Goal: Task Accomplishment & Management: Use online tool/utility

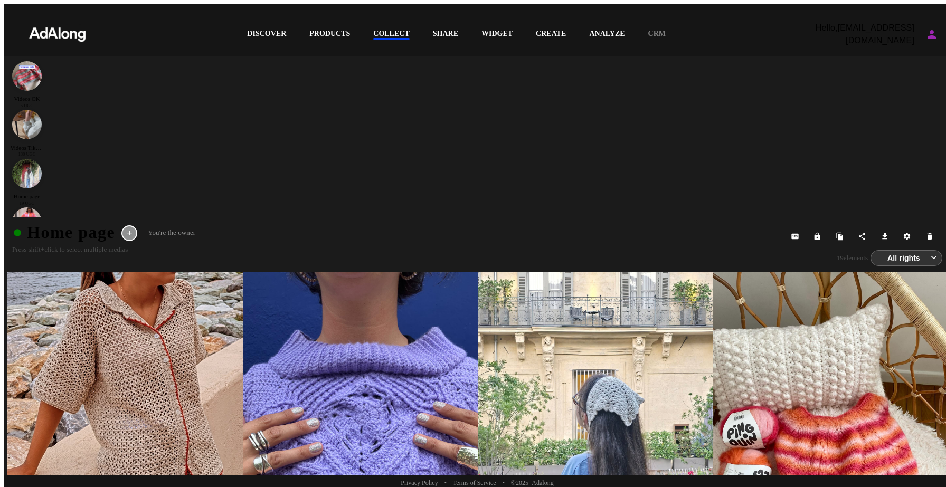
click at [397, 30] on div "COLLECT" at bounding box center [391, 35] width 36 height 10
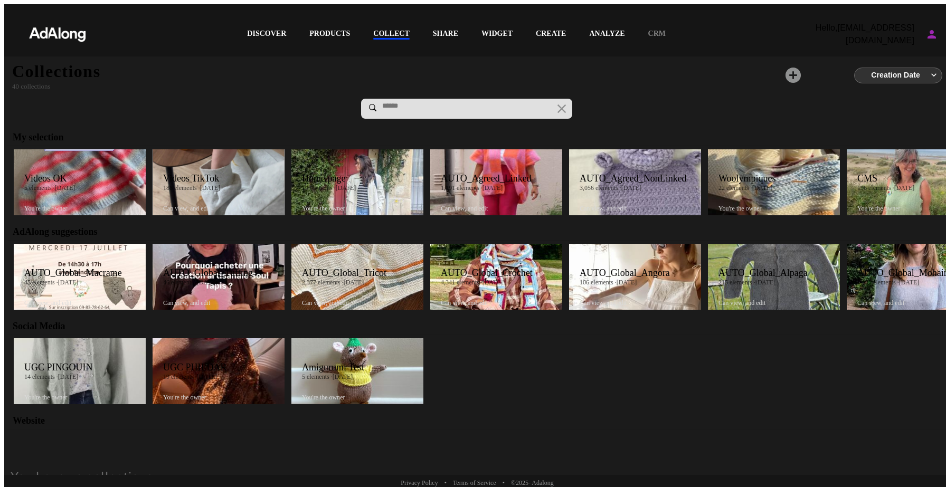
click at [376, 32] on div "COLLECT" at bounding box center [391, 35] width 36 height 10
click at [600, 173] on div "AUTO_Agreed_NonLinked" at bounding box center [640, 178] width 121 height 11
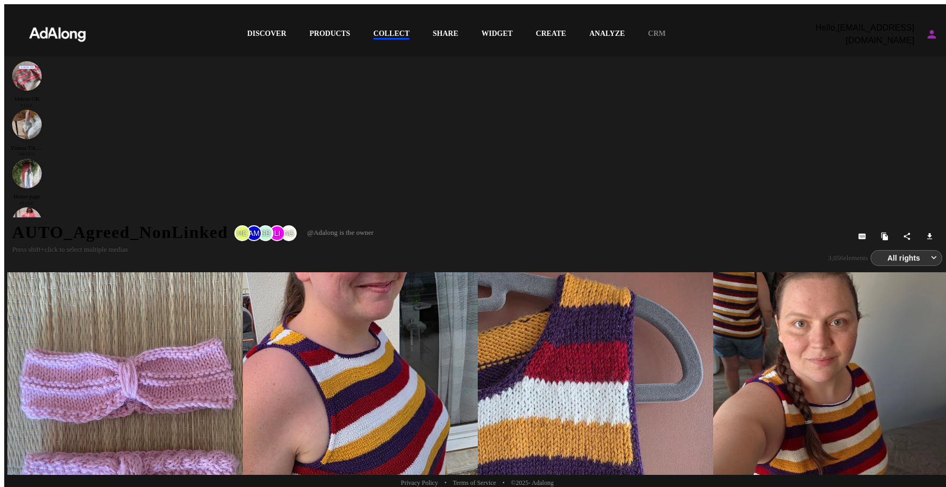
click at [620, 272] on div at bounding box center [595, 389] width 235 height 235
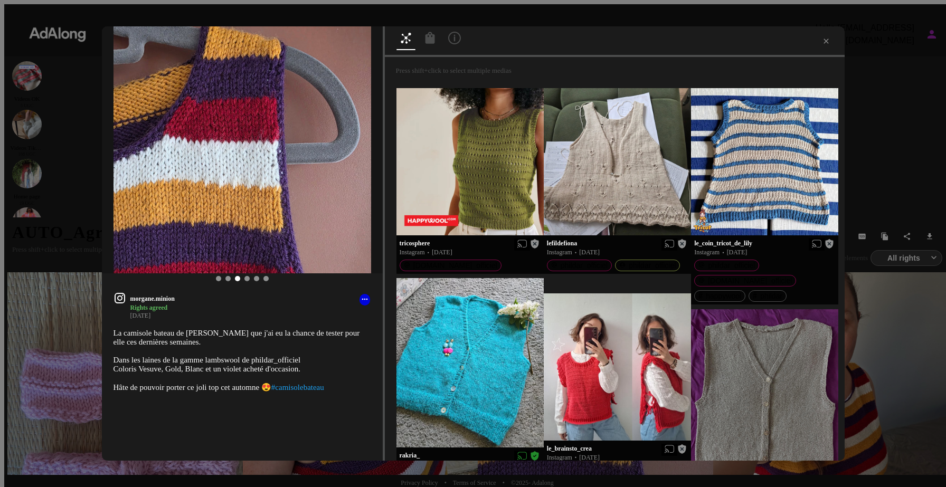
click at [424, 38] on icon at bounding box center [430, 38] width 13 height 13
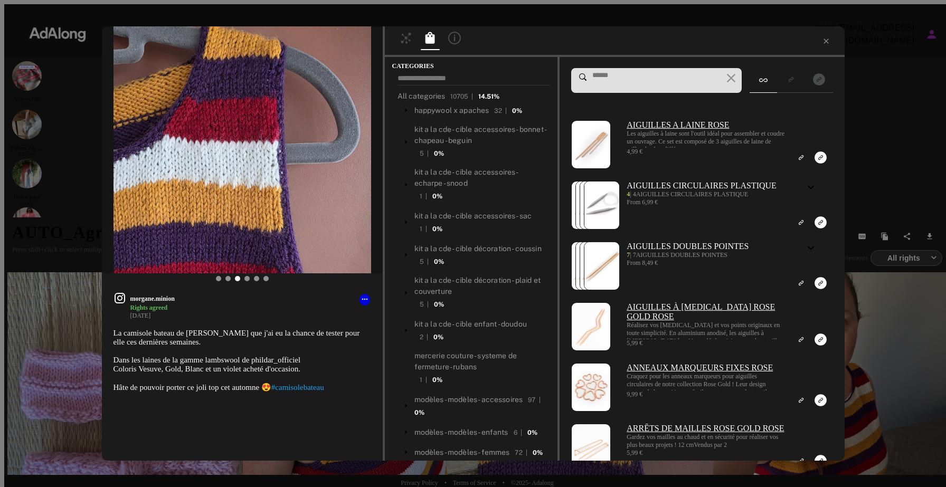
click at [640, 80] on input at bounding box center [656, 75] width 131 height 8
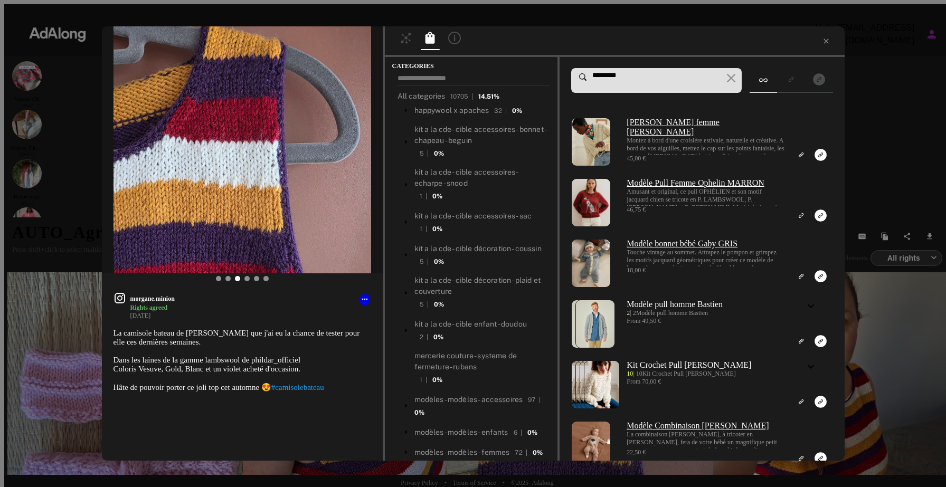
scroll to position [3776, 0]
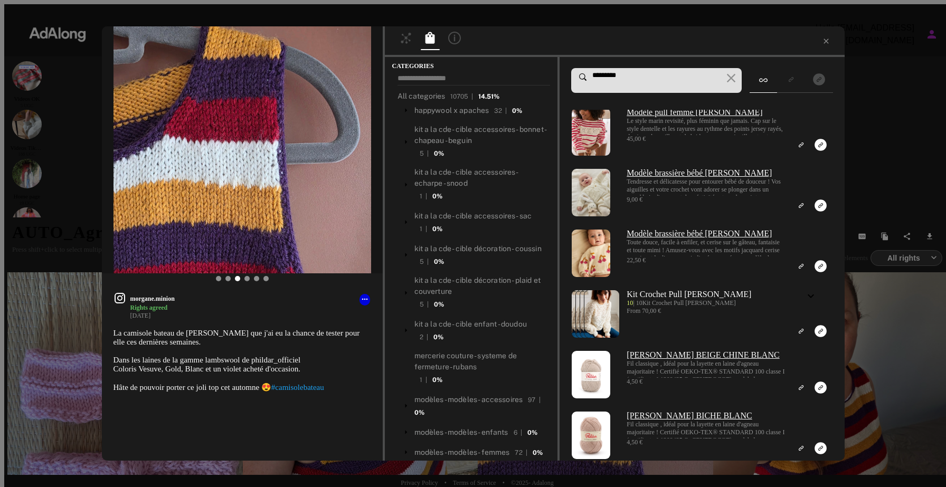
click at [644, 78] on input "*********" at bounding box center [656, 75] width 131 height 8
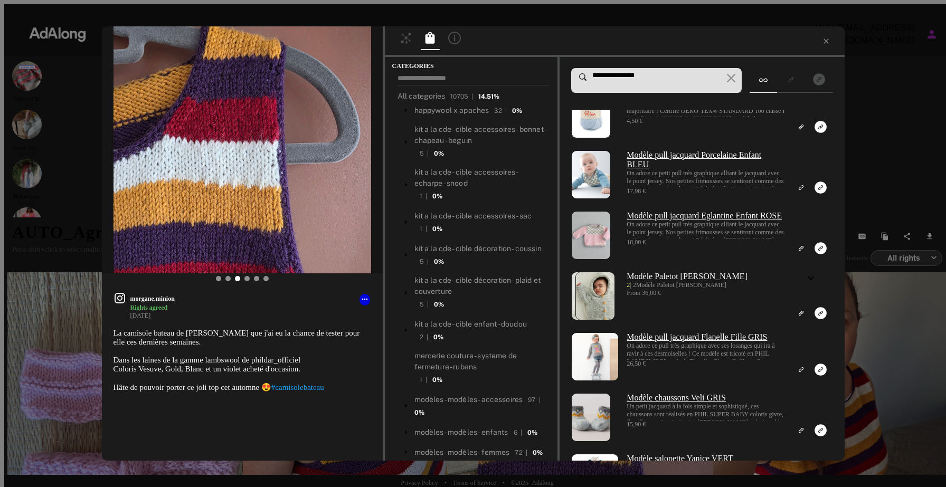
scroll to position [2190, 0]
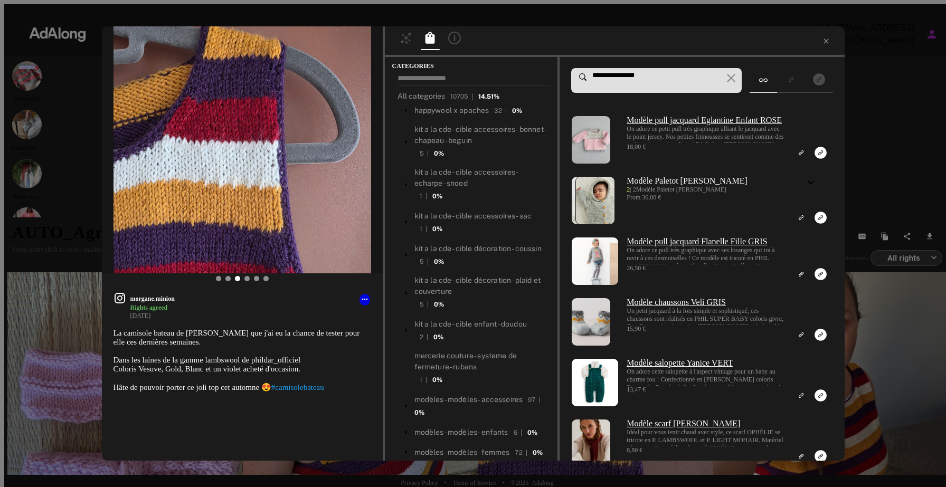
click at [591, 79] on input "**********" at bounding box center [656, 75] width 131 height 8
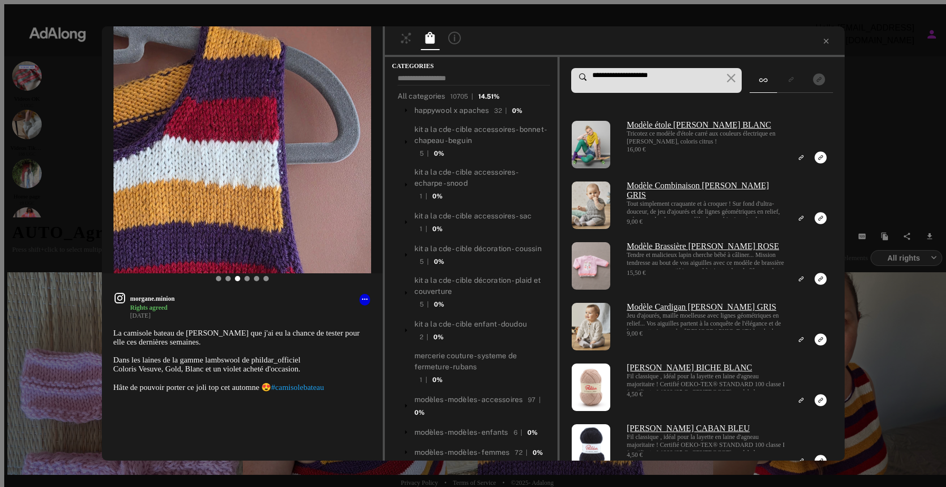
click at [673, 74] on input "**********" at bounding box center [656, 75] width 131 height 8
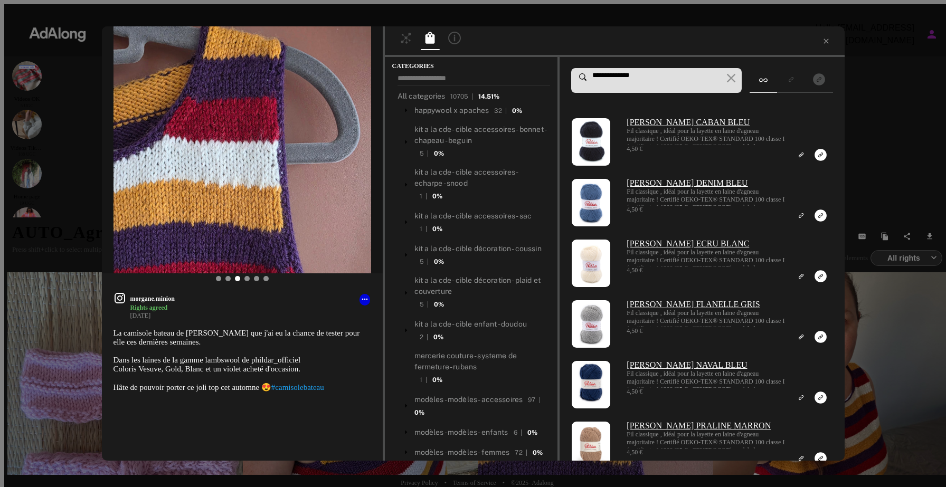
scroll to position [937, 0]
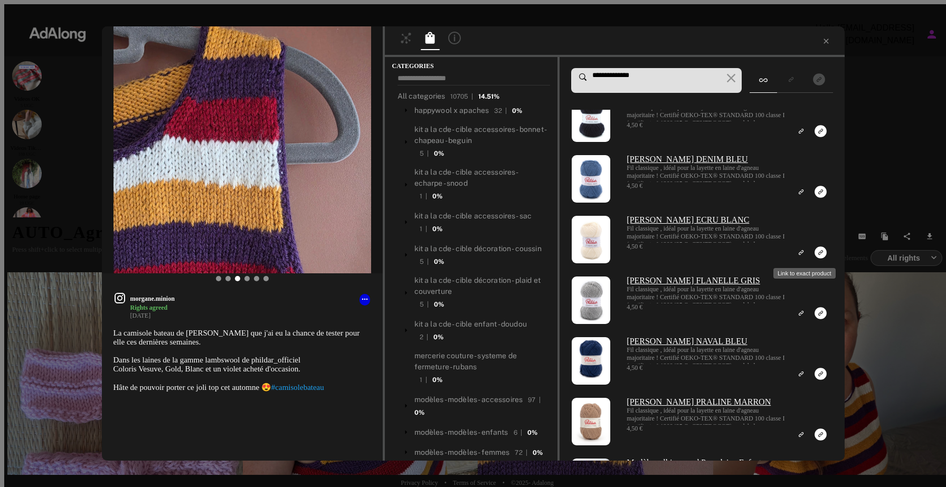
type input "**********"
click at [814, 255] on rect "Link to exact product" at bounding box center [820, 252] width 13 height 13
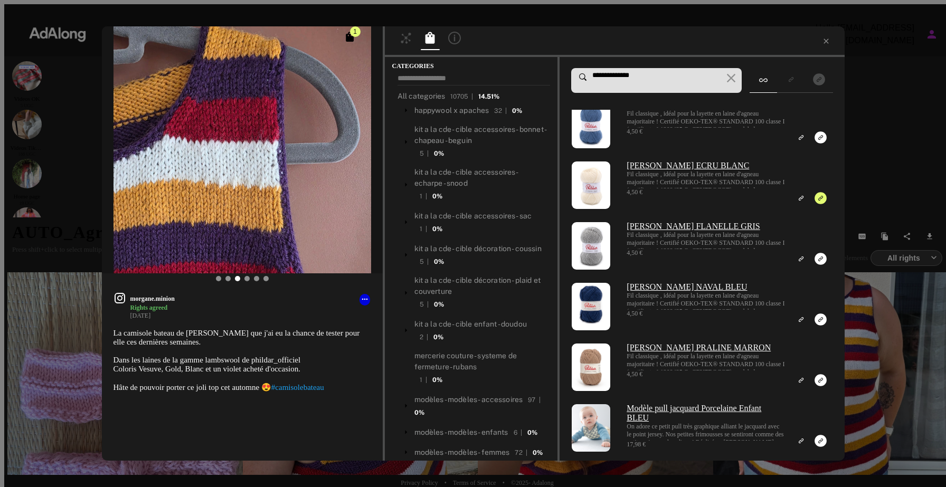
scroll to position [1011, 0]
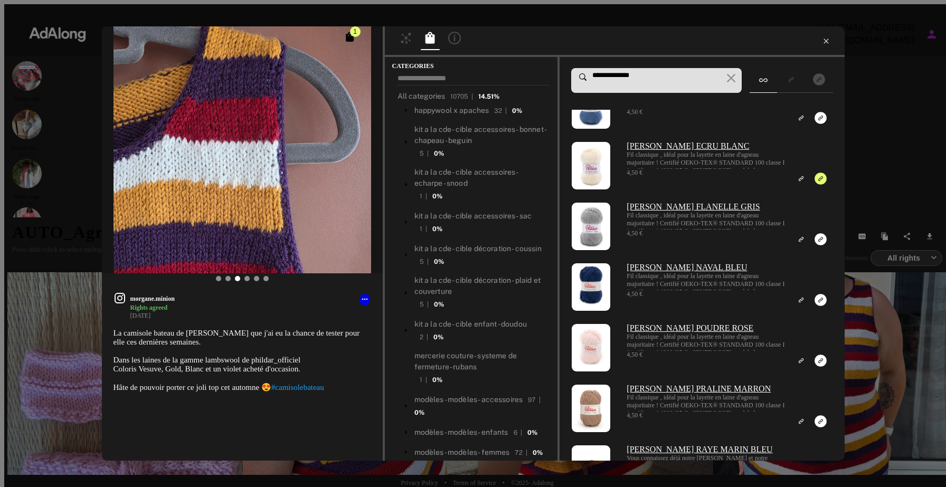
click at [822, 41] on icon at bounding box center [826, 41] width 8 height 8
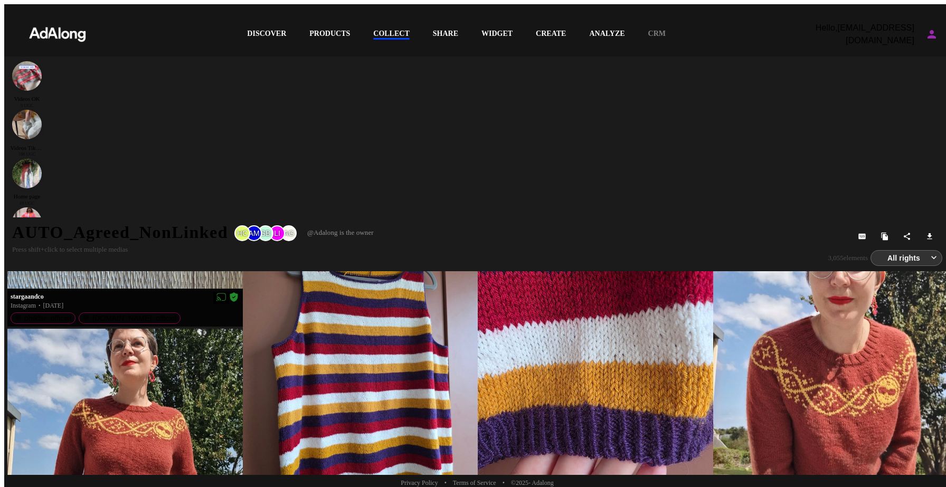
scroll to position [178, 0]
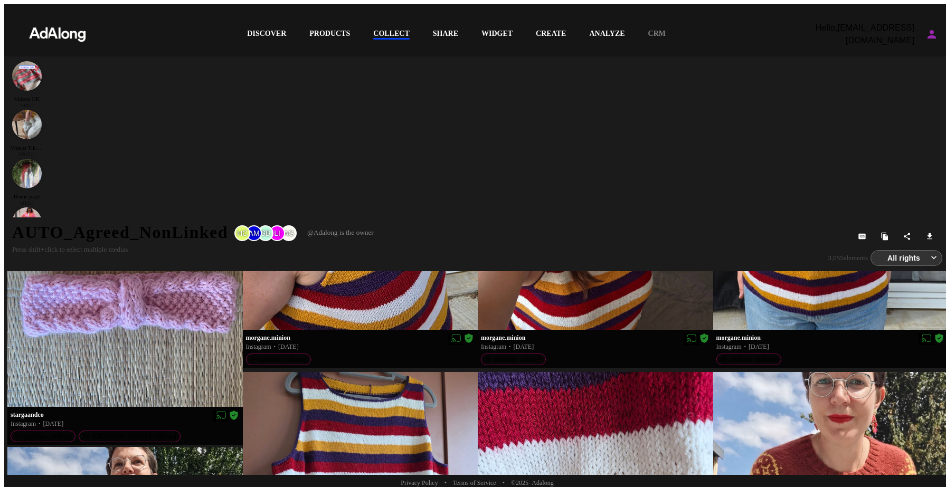
click at [386, 23] on div "DISCOVER PRODUCTS COLLECT SHARE WIDGET CREATE ANALYZE CRM" at bounding box center [456, 34] width 705 height 34
click at [387, 30] on div "COLLECT" at bounding box center [391, 35] width 36 height 10
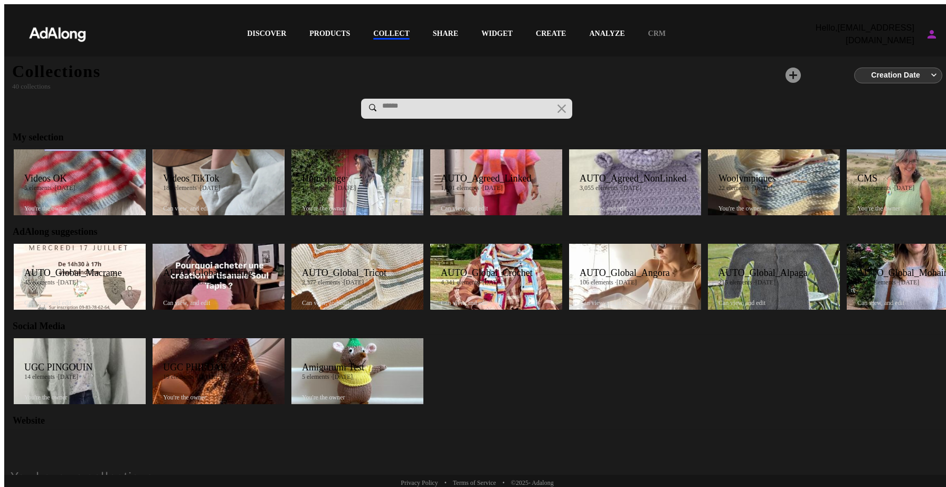
click at [445, 156] on div "AUTO_Agreed_Linked 1,191 elements · [DATE] Can view , and edit" at bounding box center [496, 182] width 132 height 66
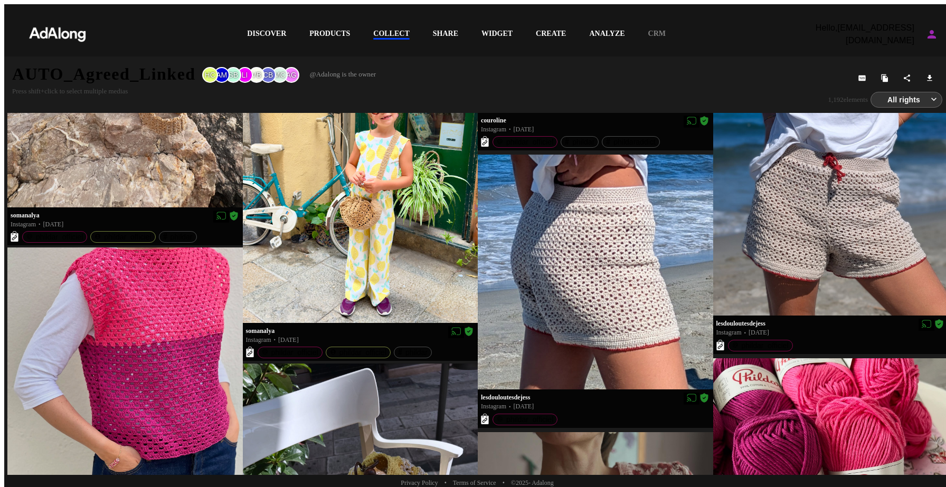
scroll to position [1505, 0]
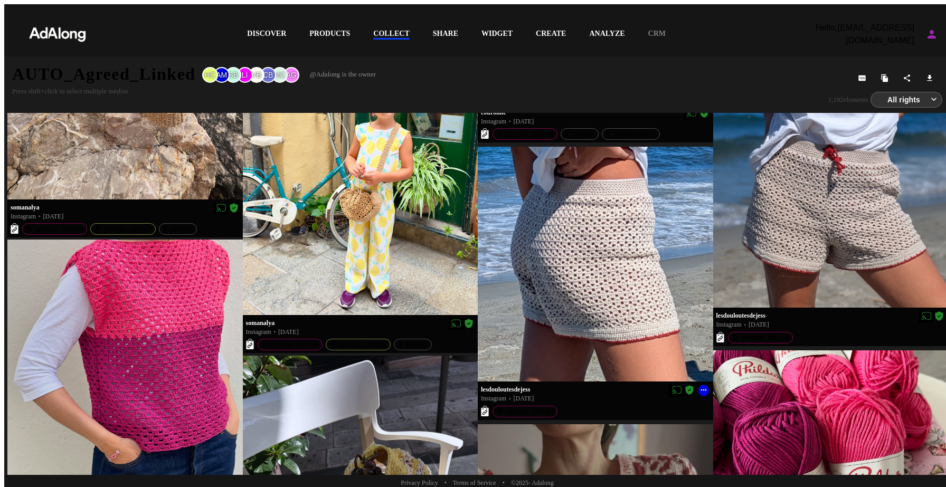
click at [590, 266] on div at bounding box center [595, 264] width 235 height 235
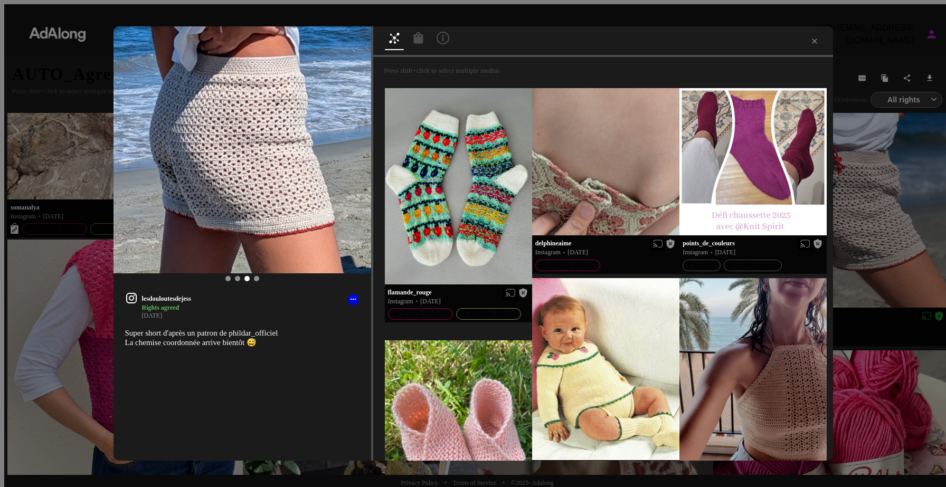
click at [420, 40] on icon at bounding box center [418, 38] width 10 height 12
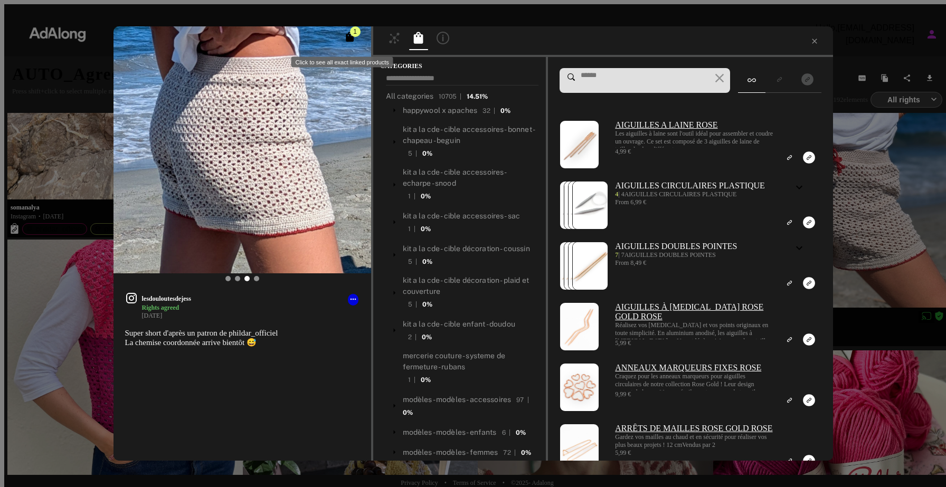
click at [358, 37] on span "1" at bounding box center [355, 31] width 11 height 11
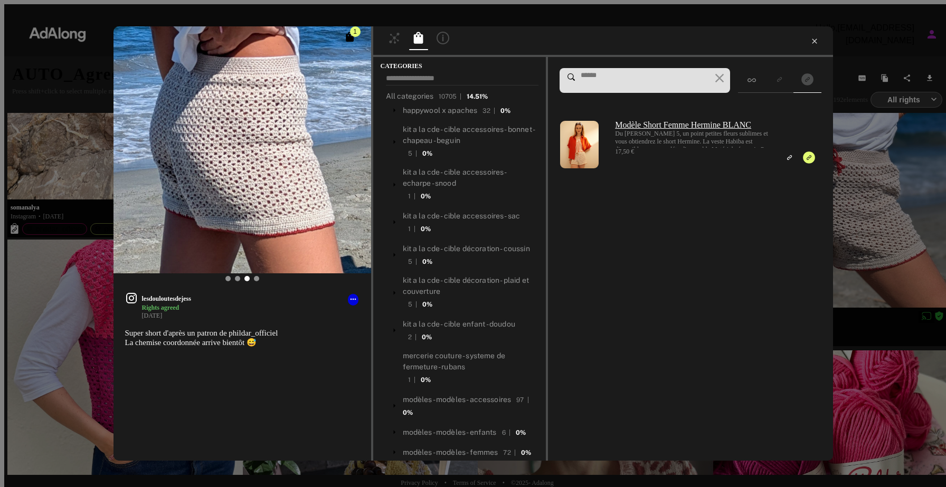
click at [818, 41] on icon at bounding box center [814, 41] width 8 height 8
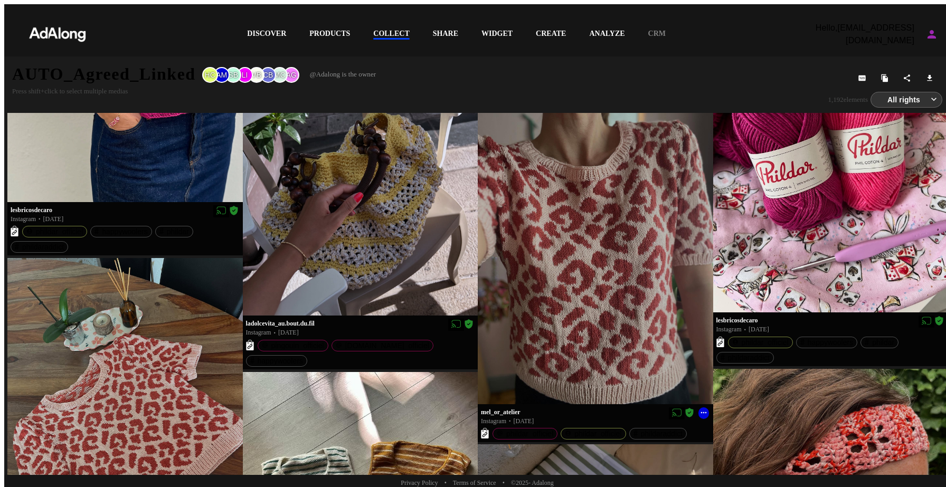
scroll to position [1866, 0]
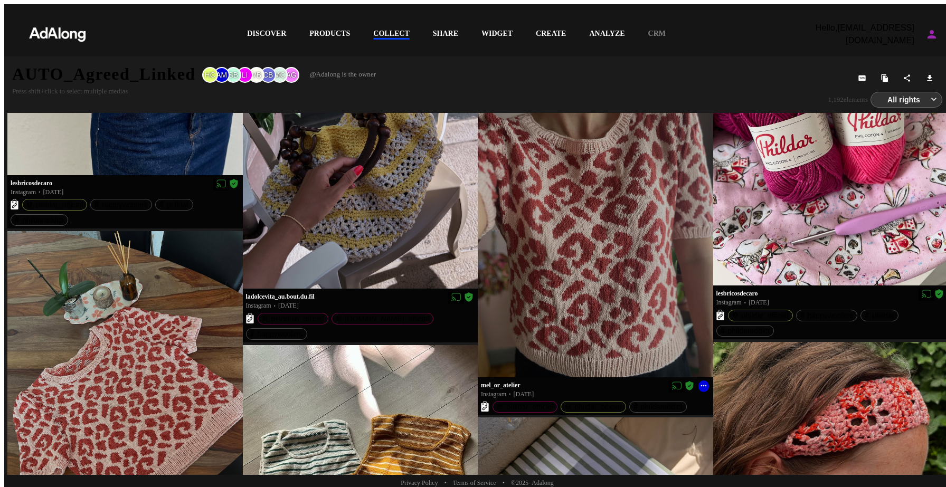
click at [590, 244] on div at bounding box center [595, 221] width 235 height 314
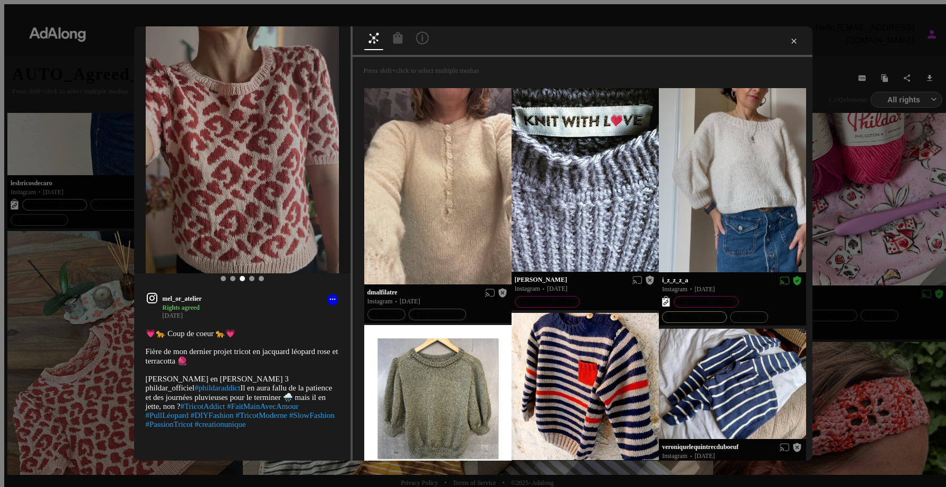
click at [790, 41] on icon at bounding box center [794, 41] width 8 height 8
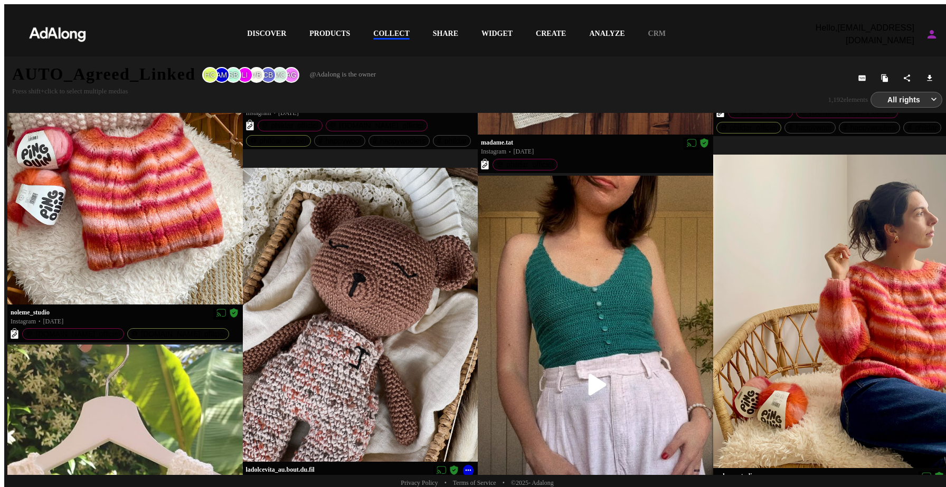
scroll to position [3749, 0]
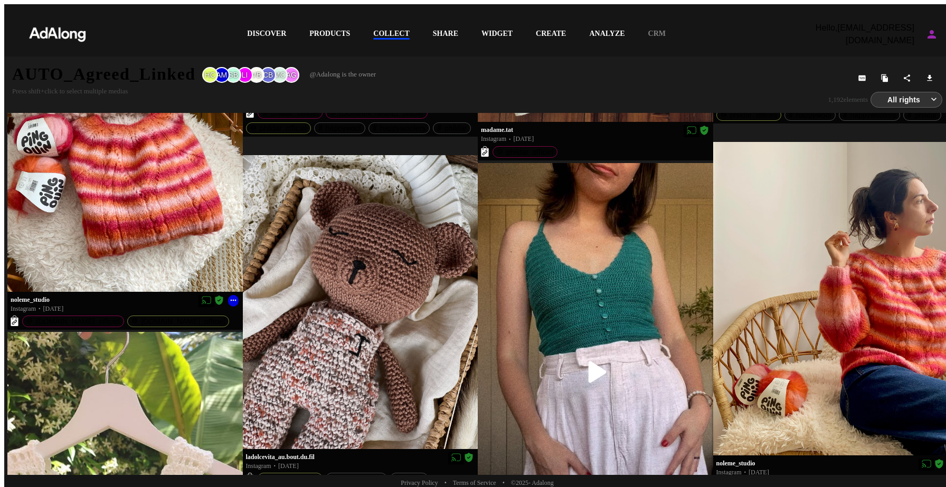
click at [152, 204] on div at bounding box center [124, 135] width 235 height 311
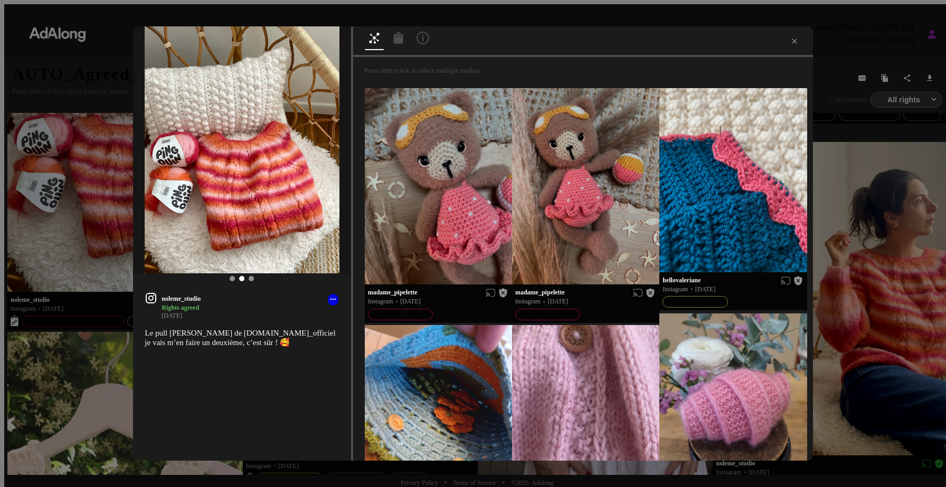
click at [393, 43] on icon at bounding box center [398, 38] width 10 height 12
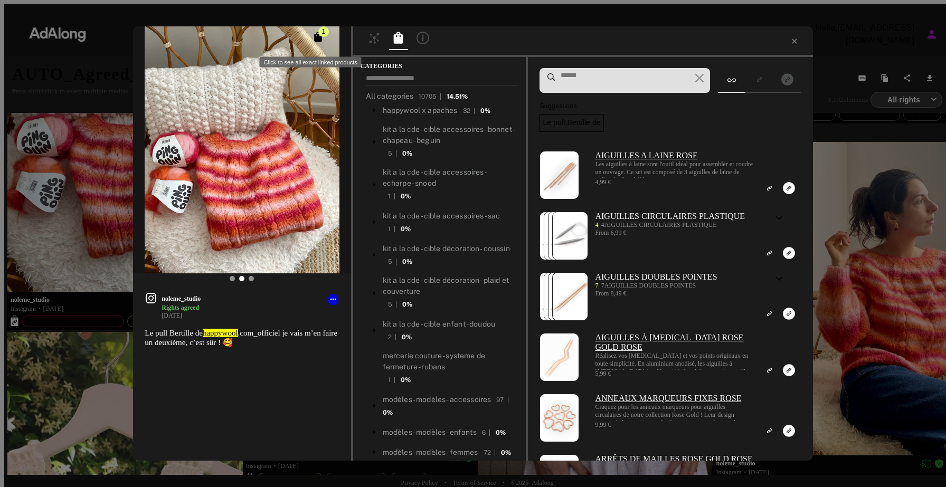
click at [316, 42] on icon "Click to see all exact linked products" at bounding box center [318, 37] width 8 height 10
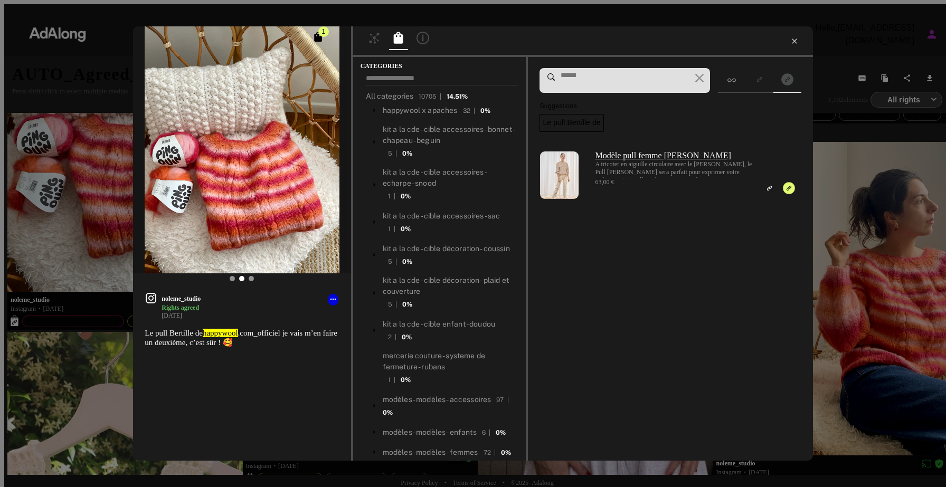
click at [792, 41] on icon at bounding box center [794, 41] width 5 height 5
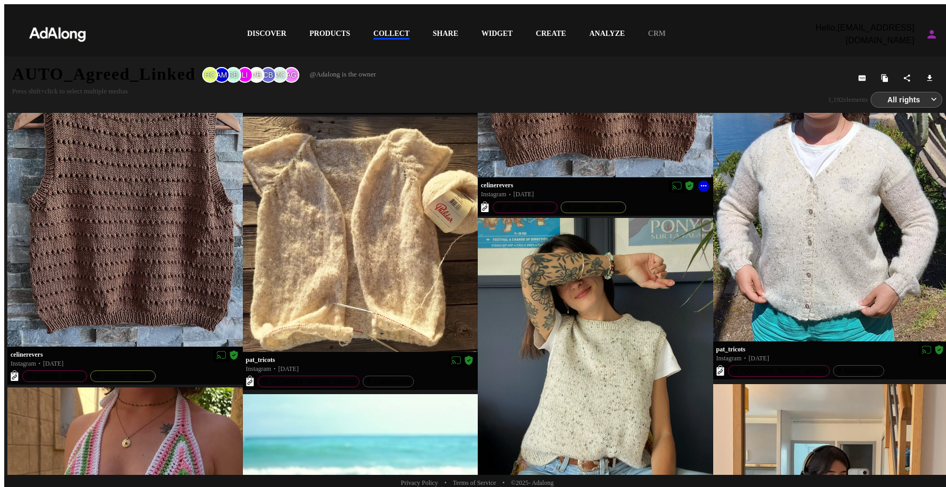
scroll to position [4692, 0]
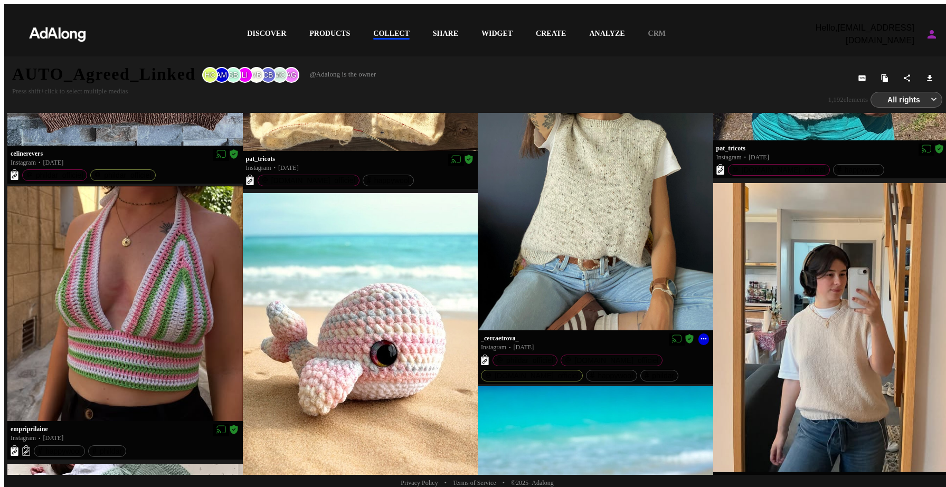
click at [602, 278] on div at bounding box center [595, 174] width 235 height 314
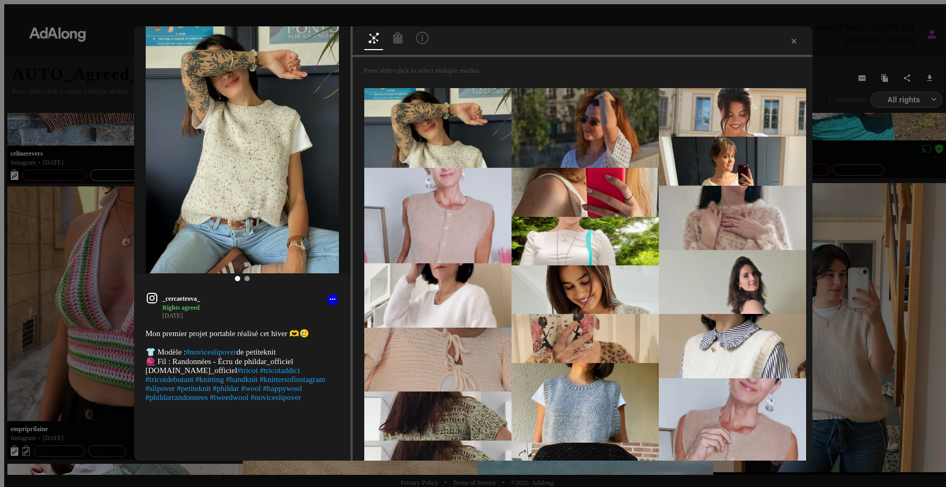
click at [393, 41] on icon at bounding box center [398, 38] width 10 height 12
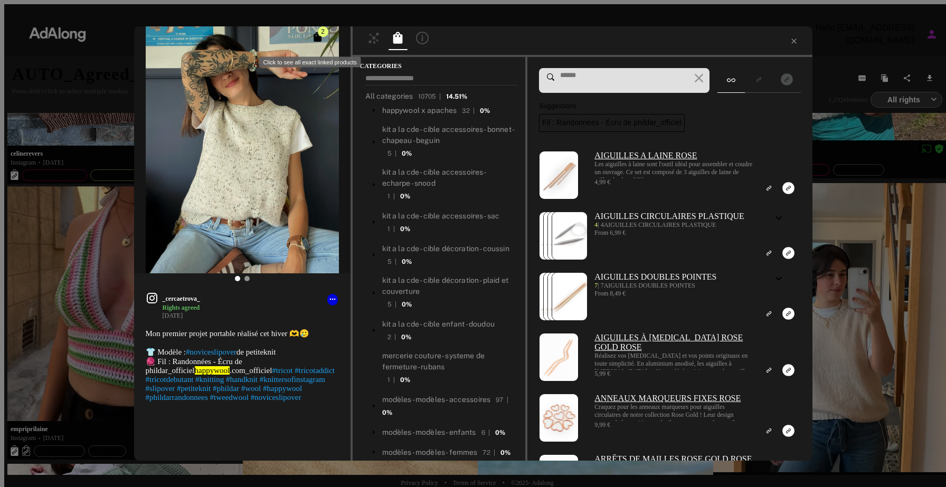
click at [319, 42] on icon "Click to see all exact linked products" at bounding box center [318, 37] width 8 height 10
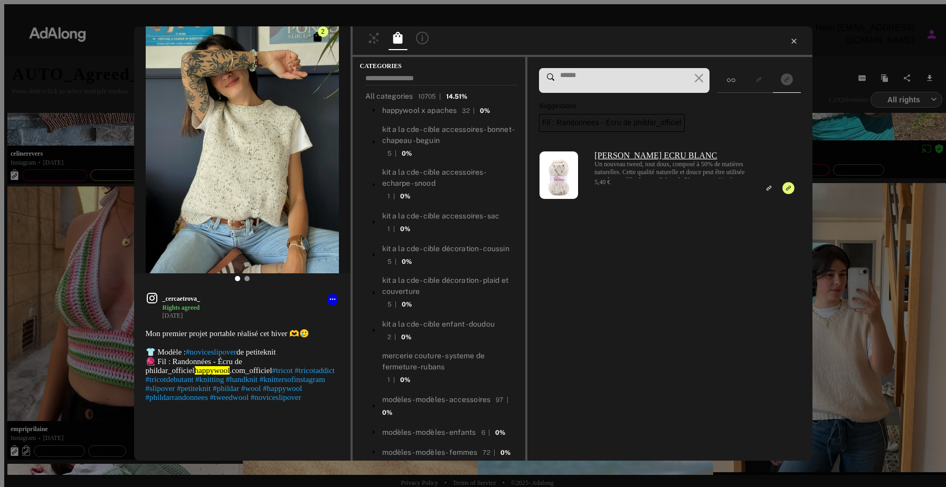
click at [790, 43] on icon at bounding box center [794, 41] width 8 height 8
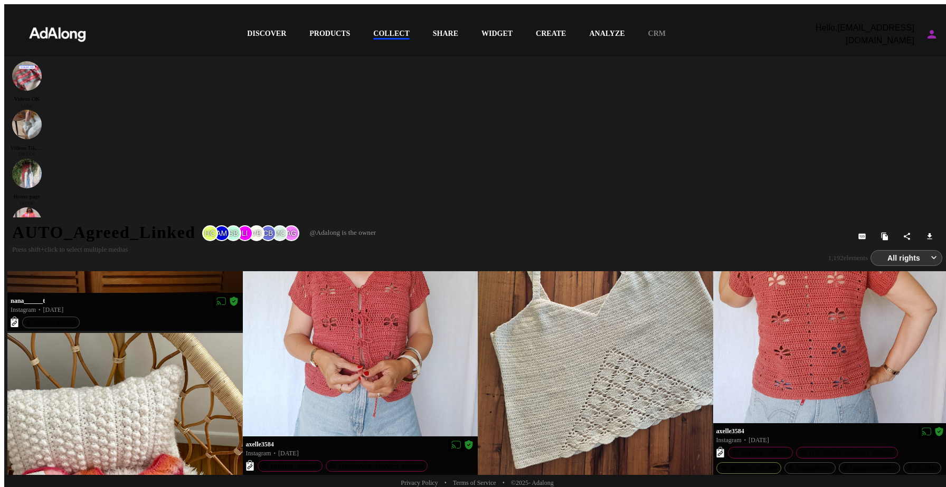
scroll to position [3548, 0]
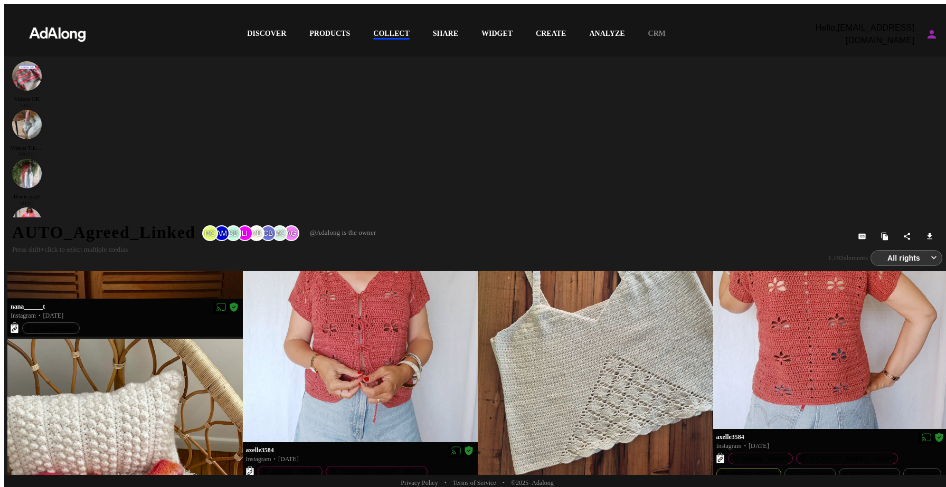
click at [119, 394] on div at bounding box center [124, 494] width 235 height 311
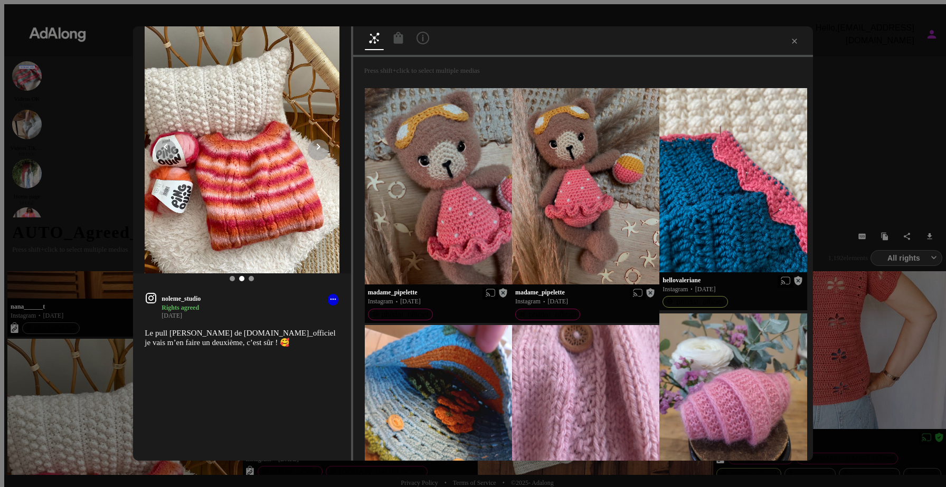
click at [322, 153] on icon at bounding box center [318, 146] width 13 height 13
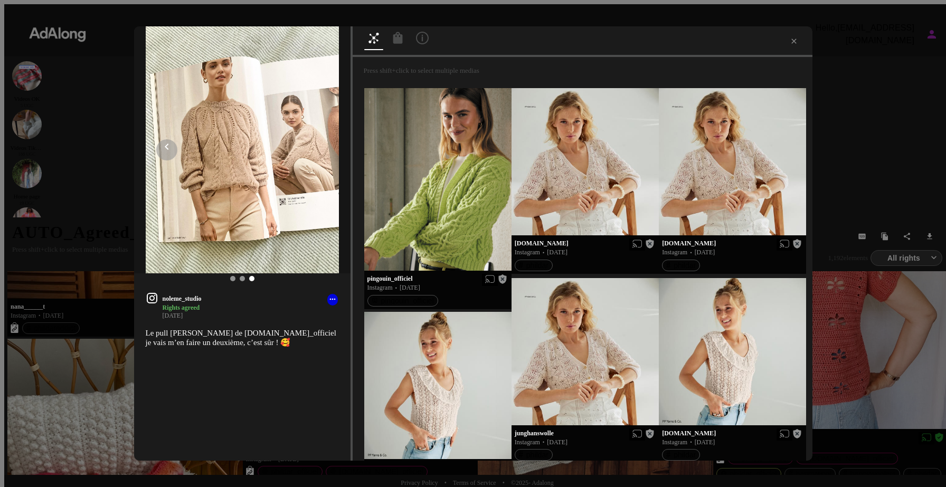
click at [163, 151] on icon at bounding box center [166, 146] width 13 height 13
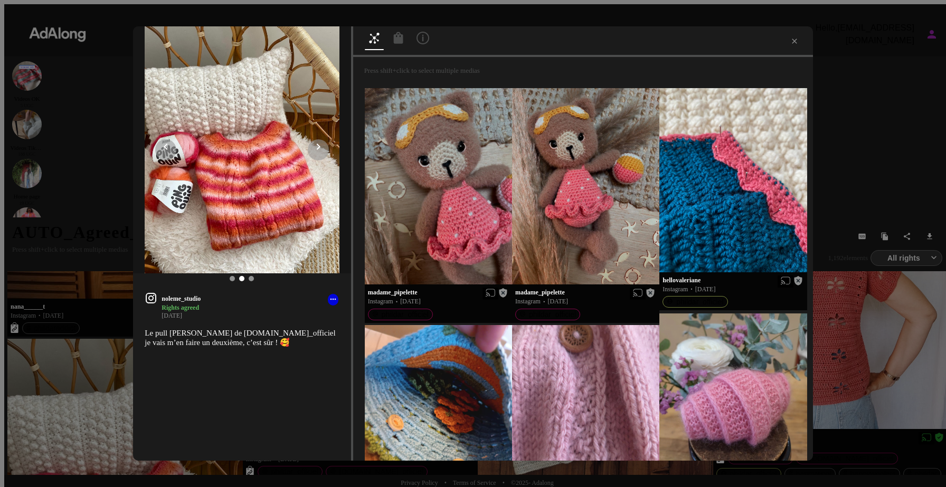
click at [163, 151] on icon at bounding box center [165, 146] width 13 height 13
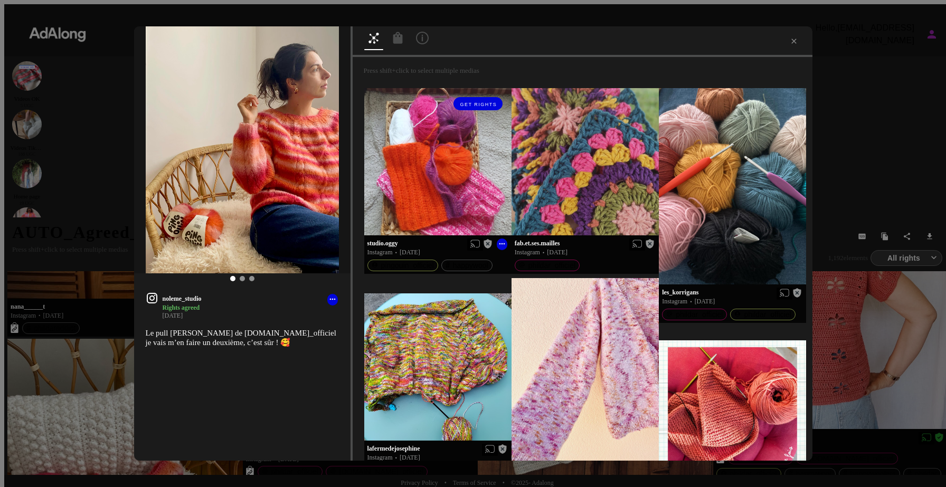
scroll to position [67, 0]
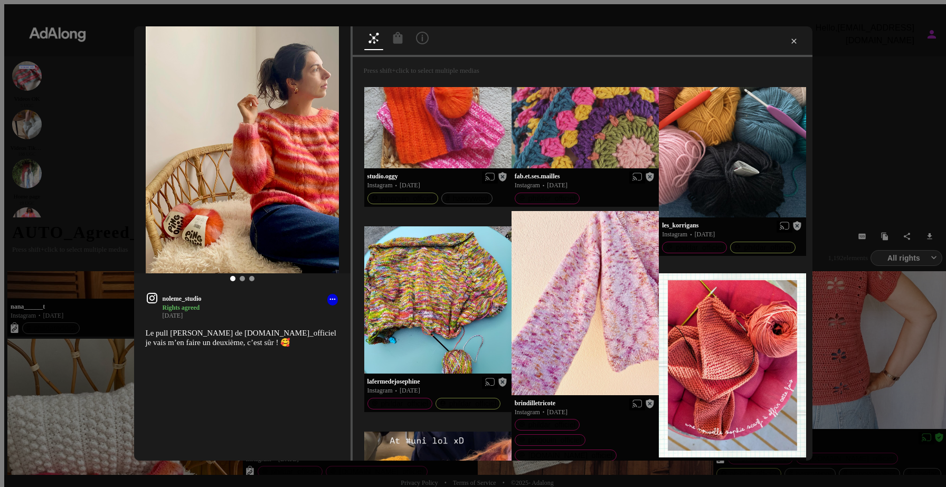
click at [790, 43] on icon at bounding box center [794, 41] width 8 height 8
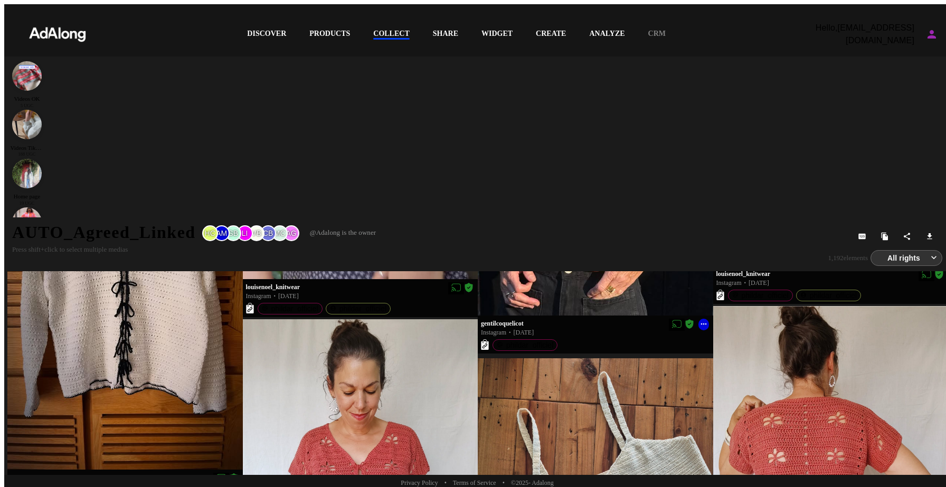
scroll to position [3349, 0]
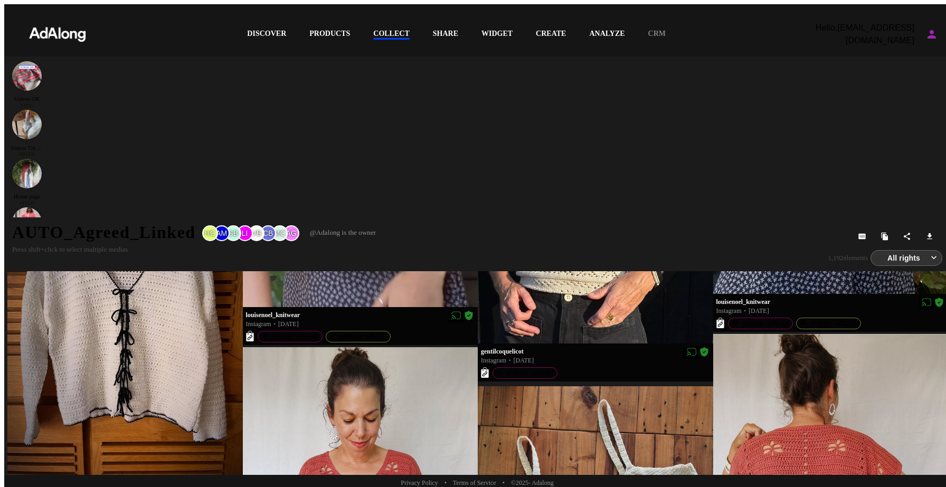
click at [336, 365] on div at bounding box center [360, 494] width 235 height 294
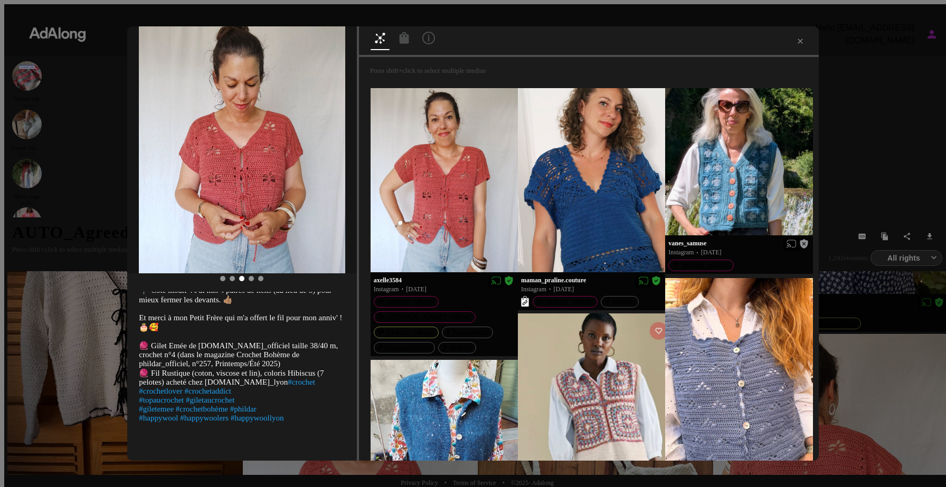
scroll to position [227, 0]
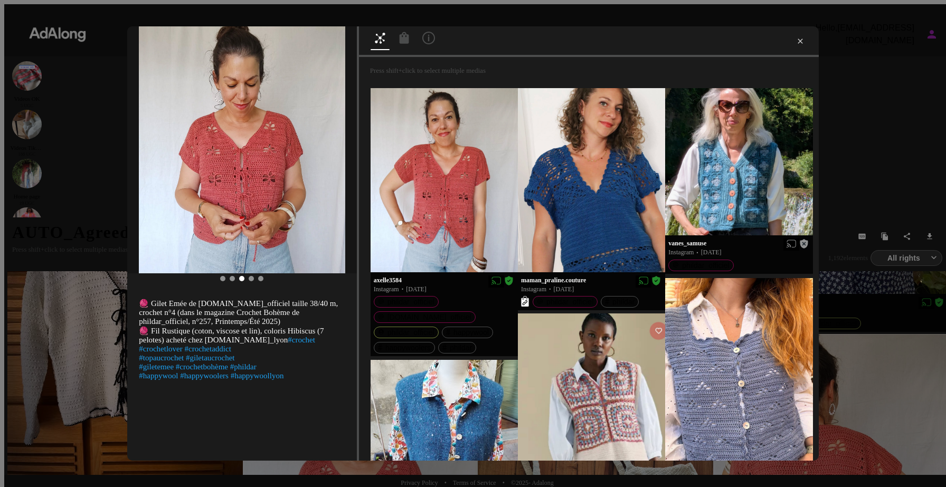
click at [797, 42] on icon at bounding box center [799, 41] width 5 height 5
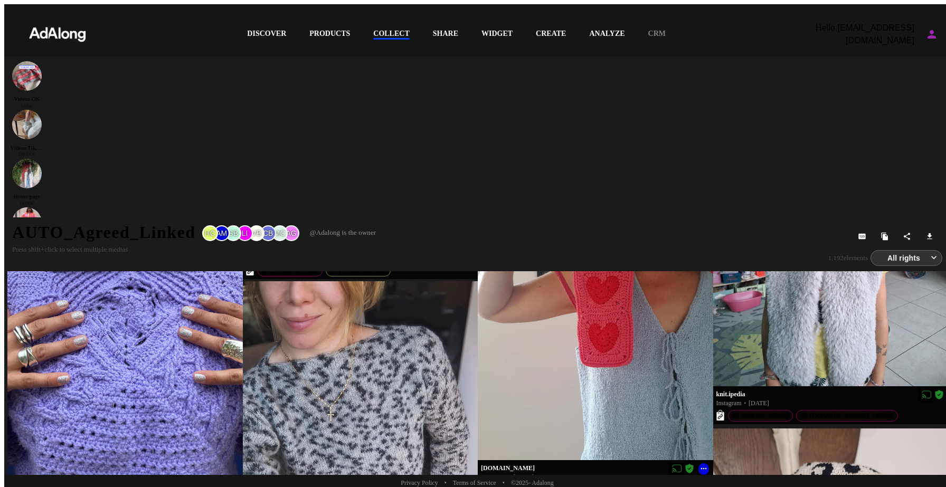
scroll to position [1025, 0]
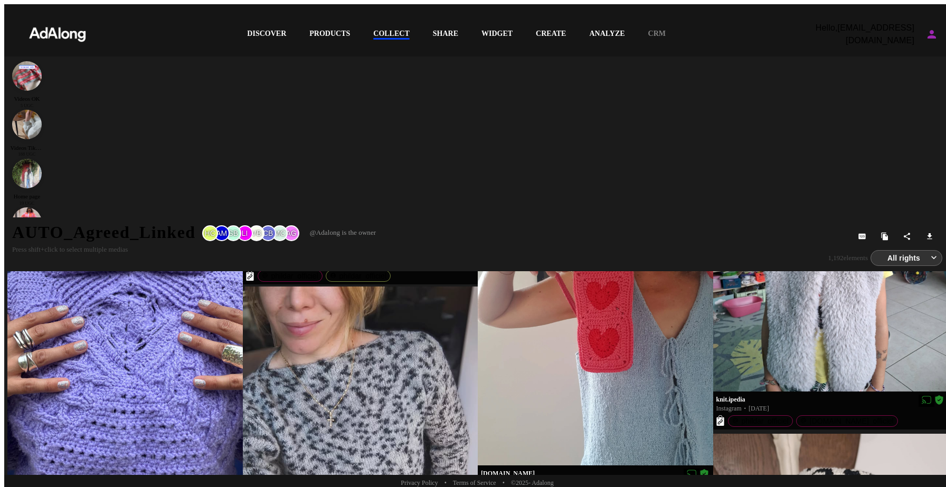
click at [367, 318] on div at bounding box center [360, 444] width 235 height 314
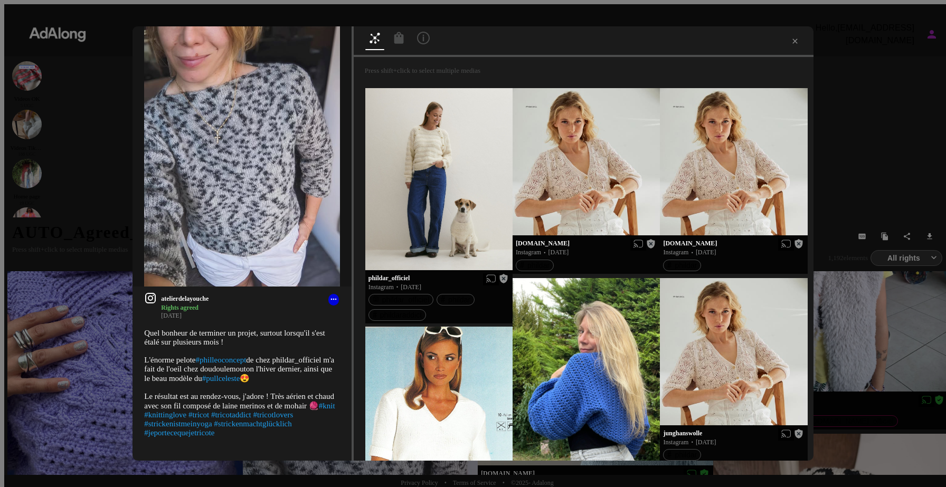
click at [394, 39] on icon at bounding box center [399, 38] width 10 height 12
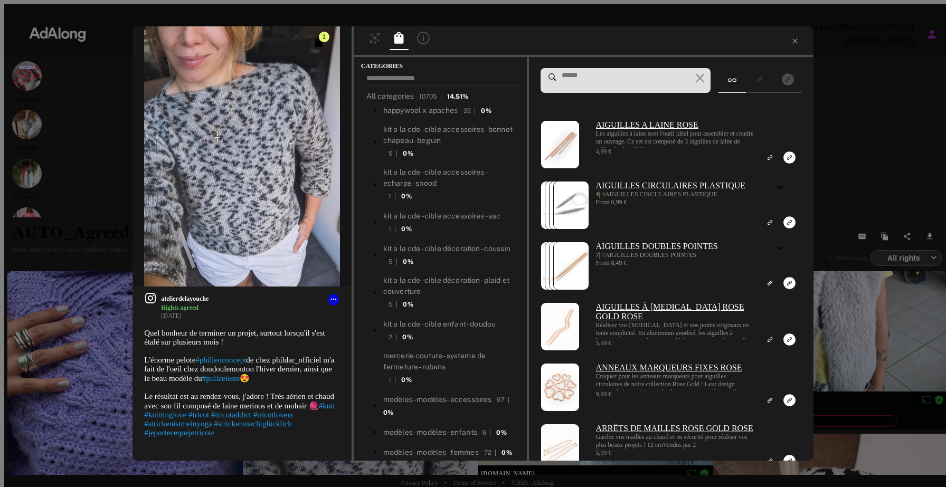
click at [605, 80] on input at bounding box center [626, 75] width 131 height 8
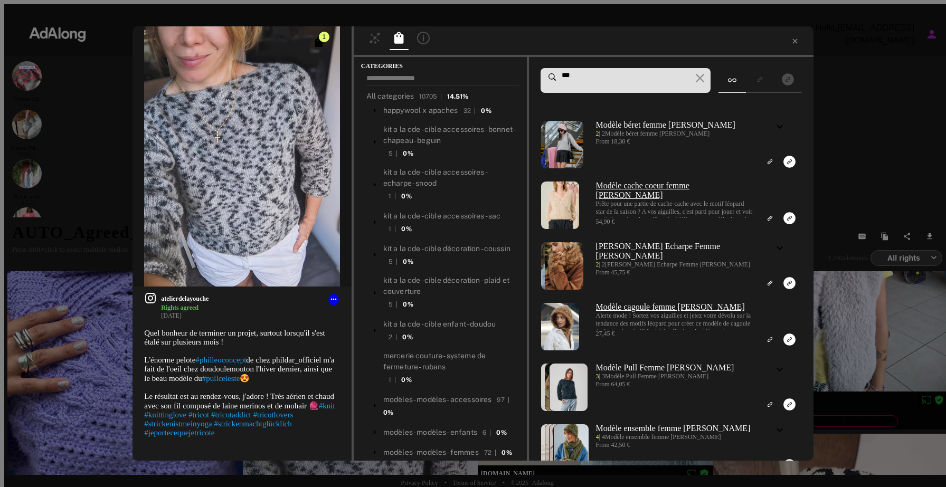
type input "***"
click at [319, 46] on icon "Click to see all exact linked products" at bounding box center [319, 42] width 8 height 10
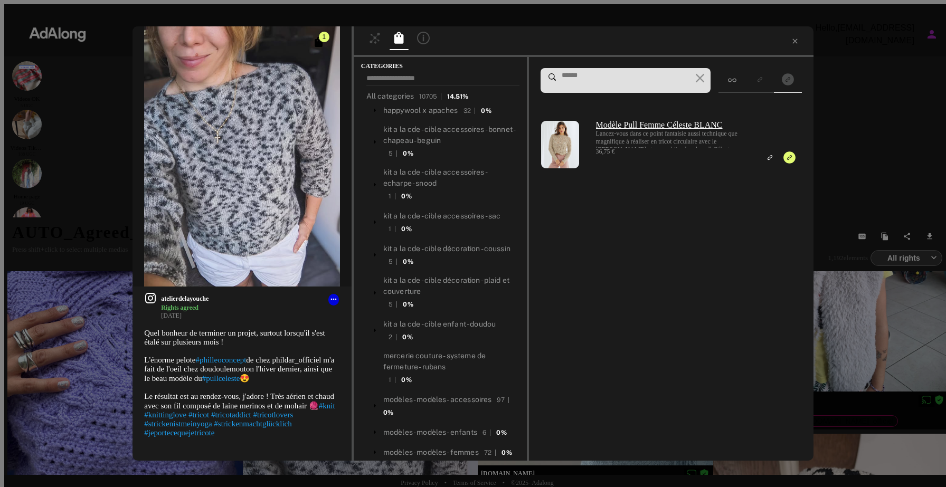
click at [599, 80] on input at bounding box center [626, 75] width 131 height 8
click at [591, 80] on input at bounding box center [626, 75] width 131 height 8
type input "*"
click at [365, 47] on div at bounding box center [374, 40] width 19 height 16
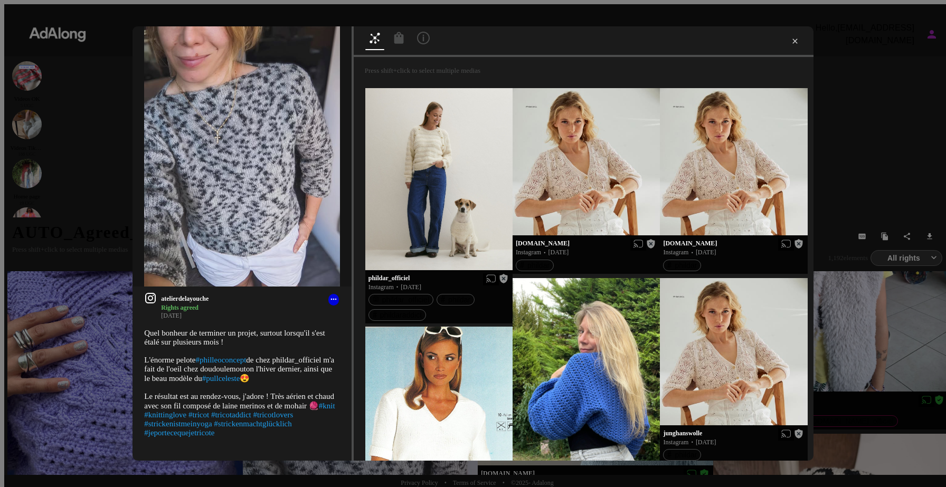
click at [791, 40] on icon at bounding box center [795, 41] width 8 height 8
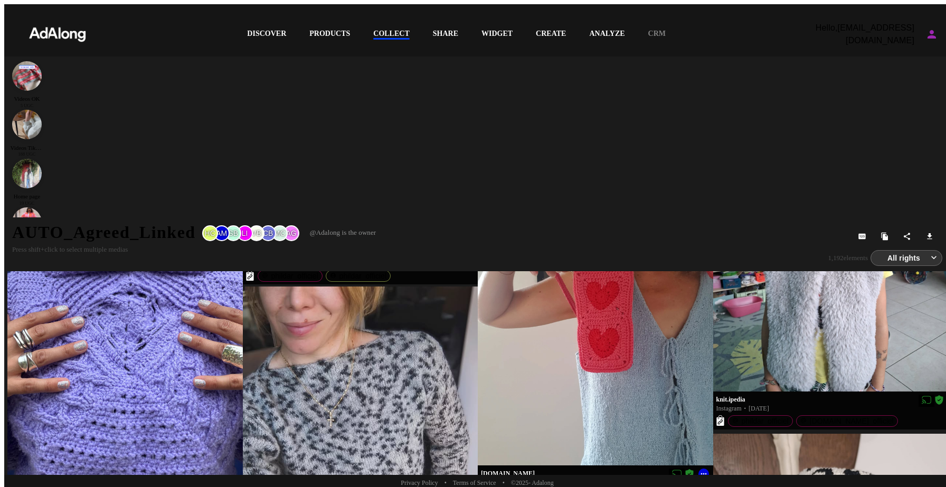
click at [341, 287] on div at bounding box center [360, 444] width 235 height 314
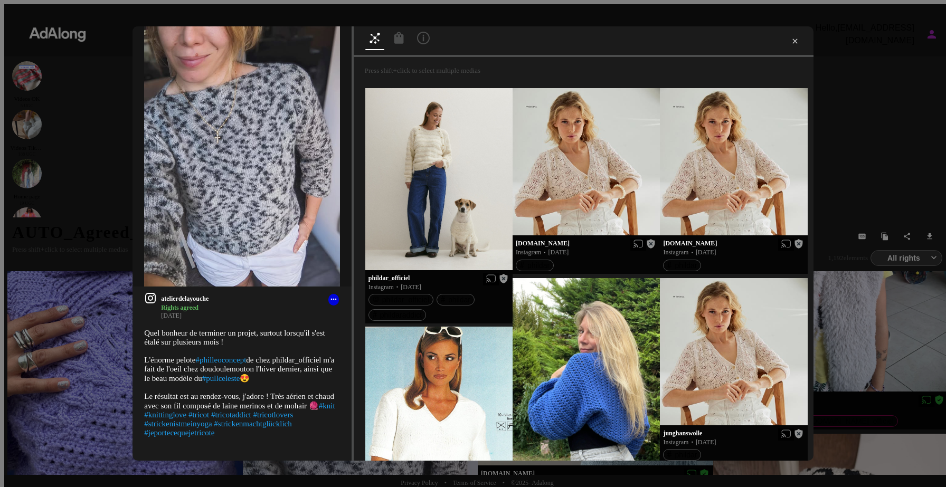
click at [791, 42] on icon at bounding box center [795, 41] width 8 height 8
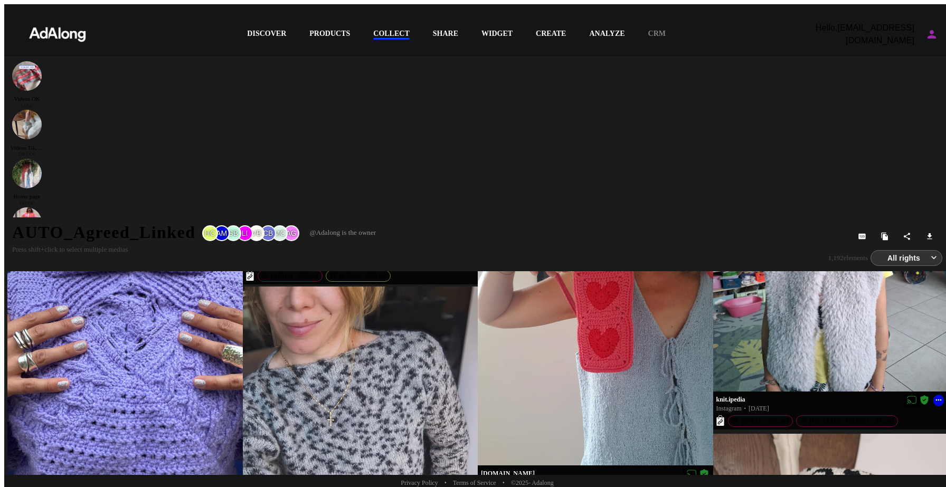
click at [849, 191] on div at bounding box center [830, 273] width 235 height 235
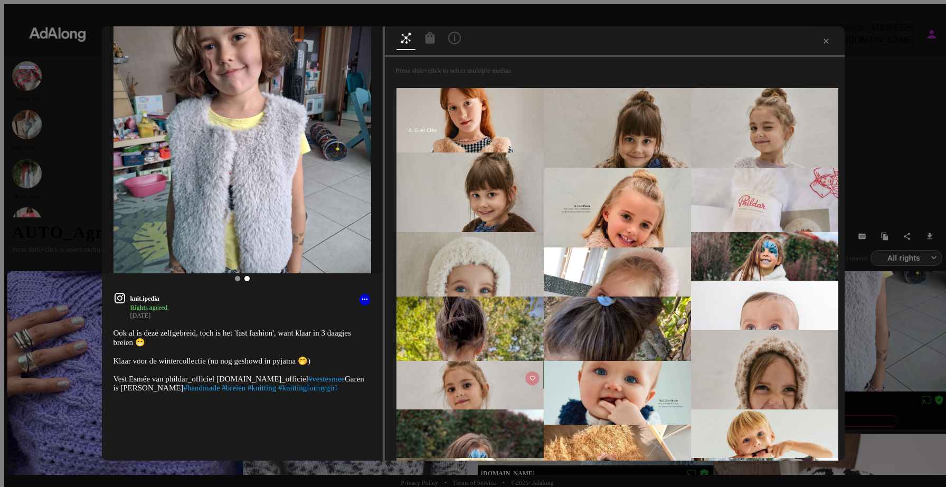
scroll to position [14, 0]
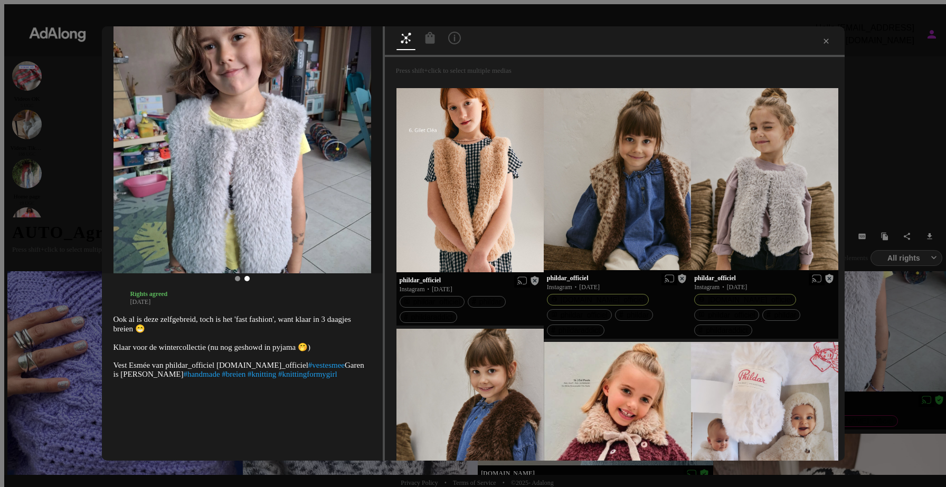
click at [425, 39] on icon at bounding box center [430, 38] width 10 height 12
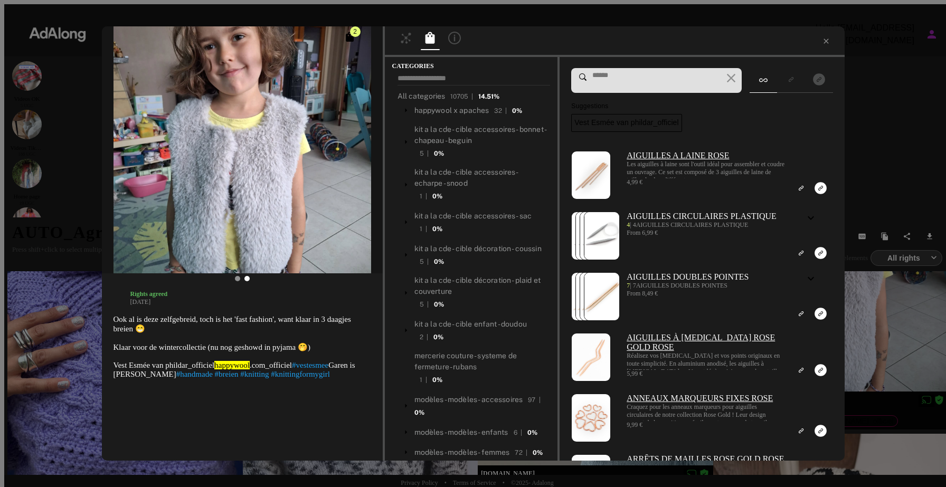
click at [671, 80] on input at bounding box center [656, 75] width 131 height 8
click at [350, 42] on icon "Click to see all exact linked products" at bounding box center [350, 37] width 8 height 10
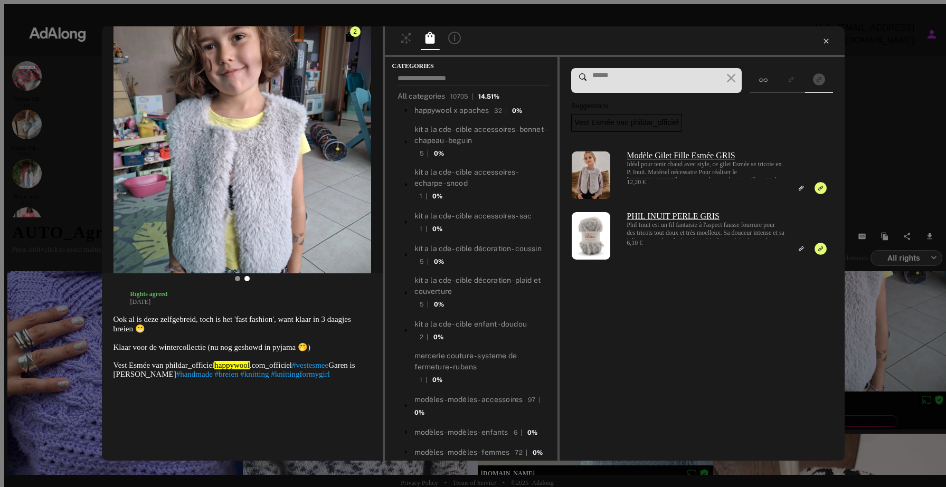
click at [822, 43] on icon at bounding box center [826, 41] width 8 height 8
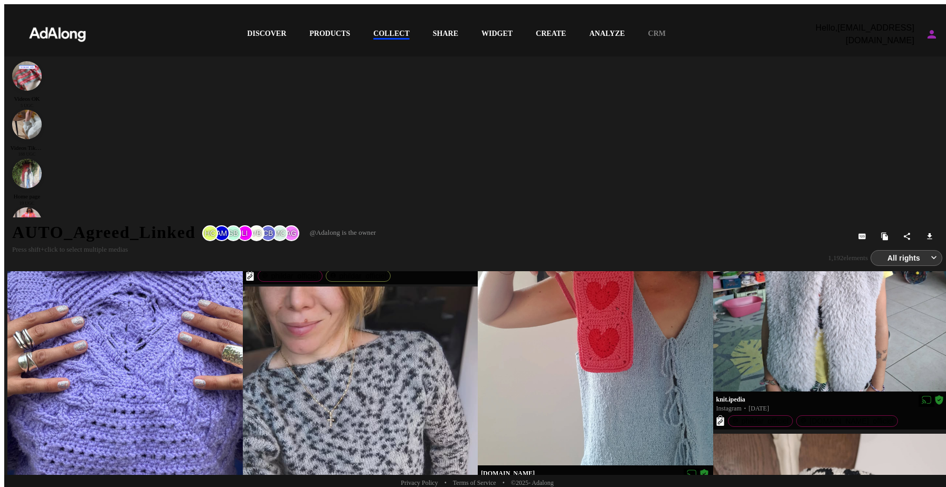
click at [369, 311] on div at bounding box center [360, 444] width 235 height 314
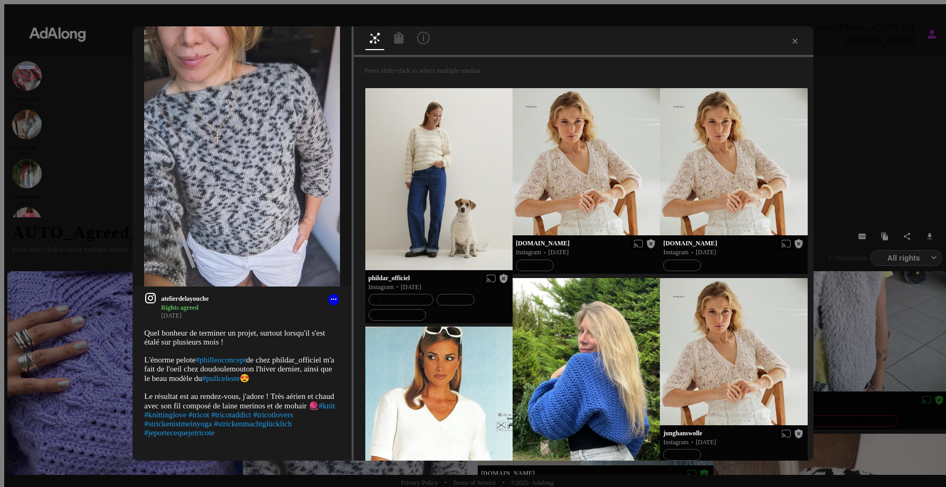
click at [394, 40] on div at bounding box center [399, 40] width 19 height 16
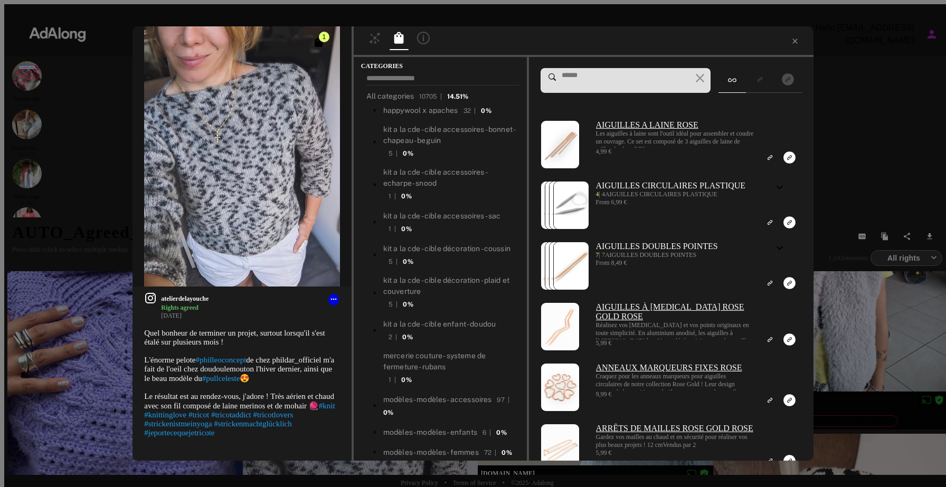
click at [613, 80] on input at bounding box center [626, 75] width 131 height 8
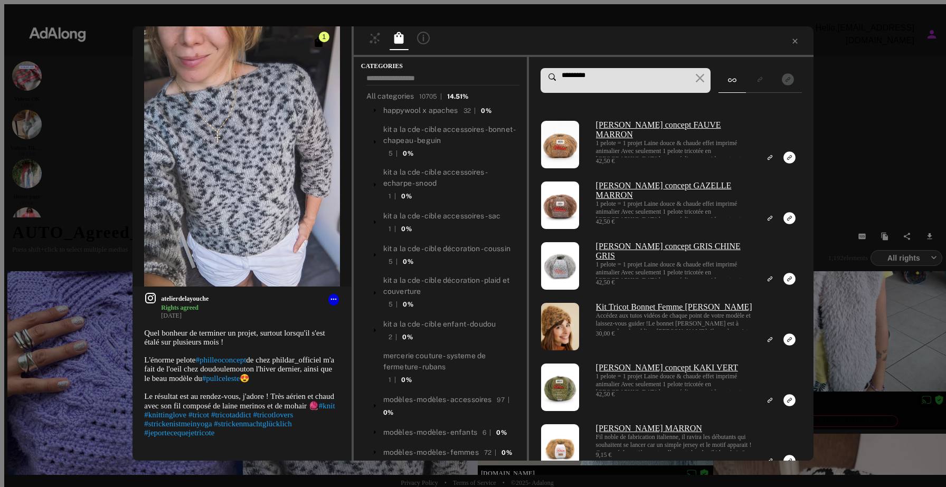
type input "*********"
click at [783, 164] on icon "Link to exact product" at bounding box center [789, 157] width 12 height 12
click at [791, 43] on icon at bounding box center [795, 41] width 8 height 8
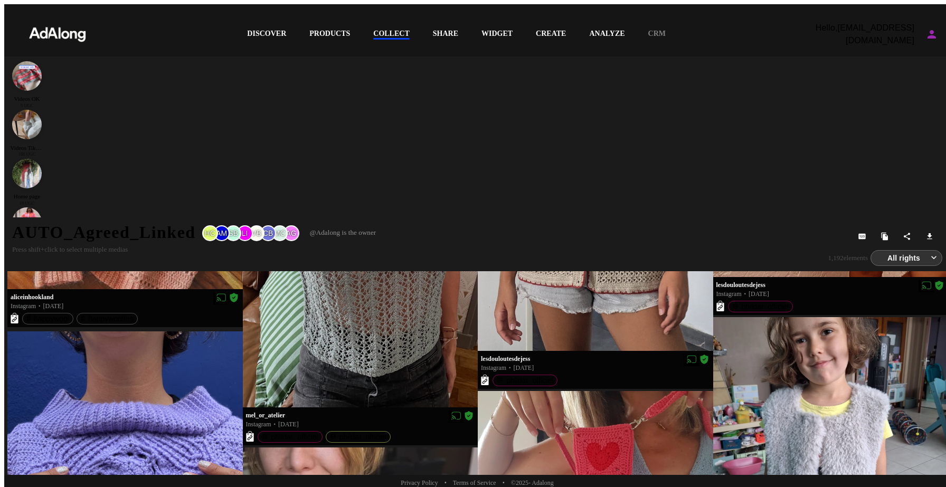
scroll to position [851, 0]
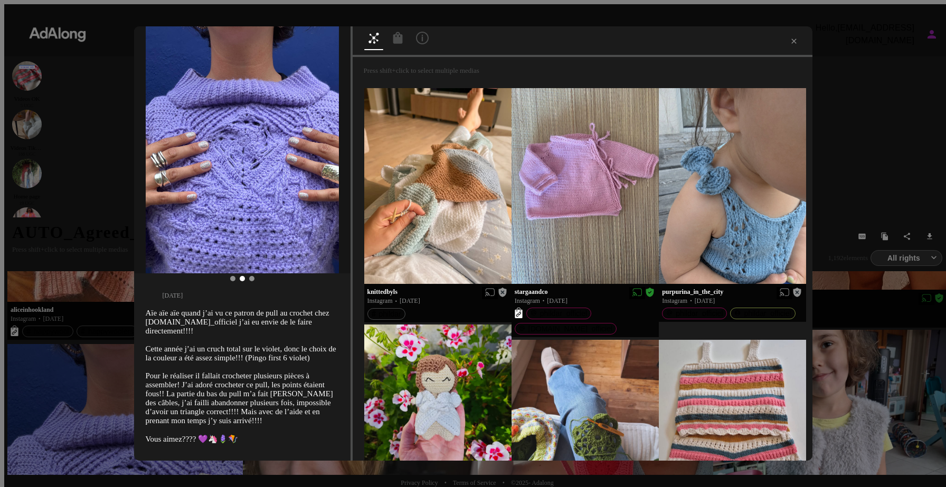
scroll to position [21, 0]
click at [388, 41] on div at bounding box center [397, 40] width 19 height 16
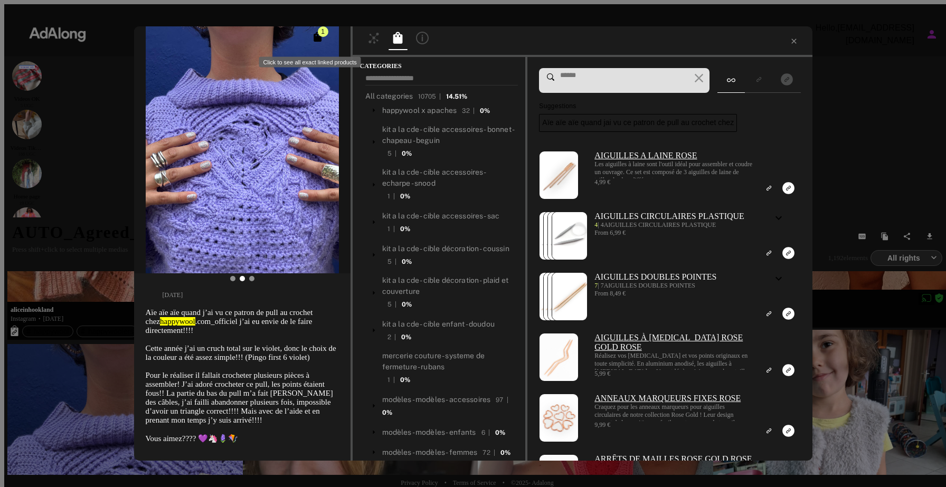
click at [317, 42] on icon "Click to see all exact linked products" at bounding box center [318, 37] width 8 height 10
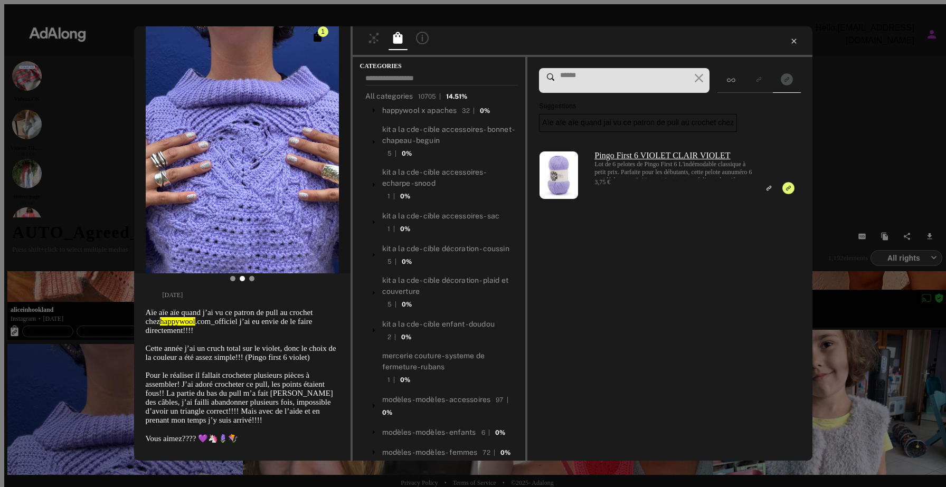
click at [790, 41] on icon at bounding box center [794, 41] width 8 height 8
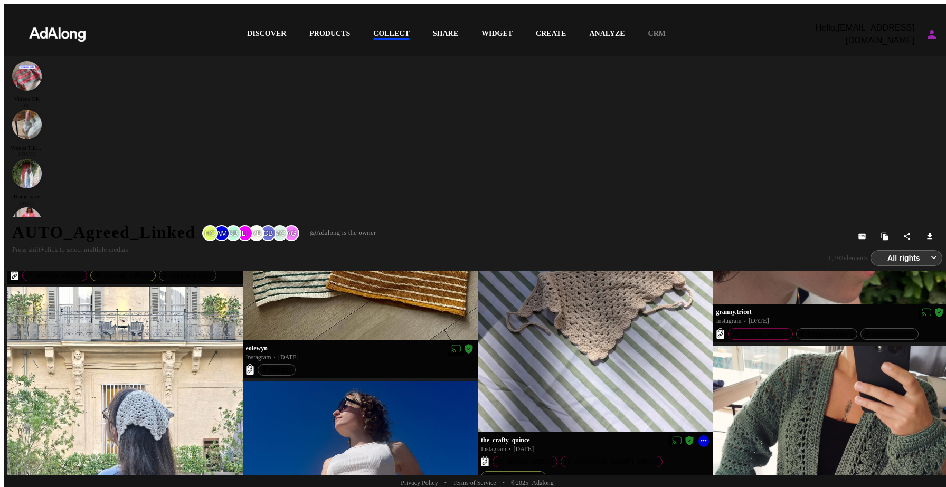
scroll to position [2316, 0]
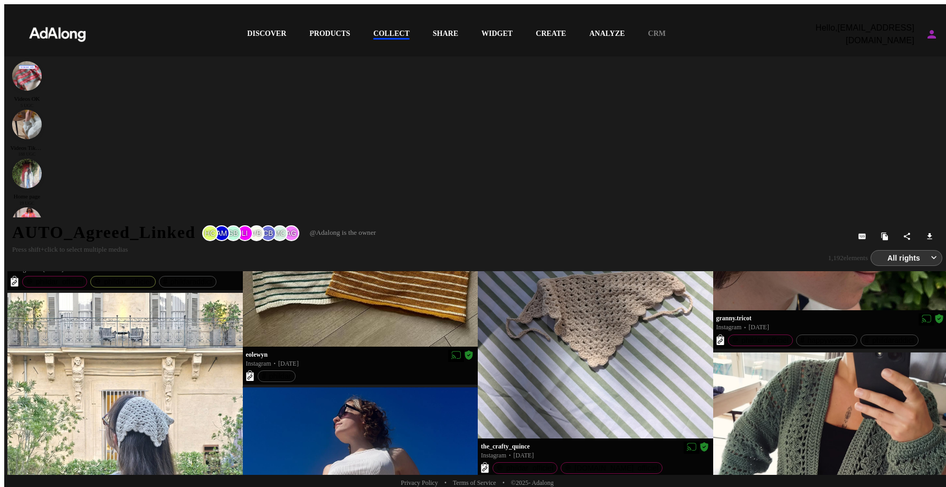
click at [770, 353] on div at bounding box center [830, 470] width 235 height 235
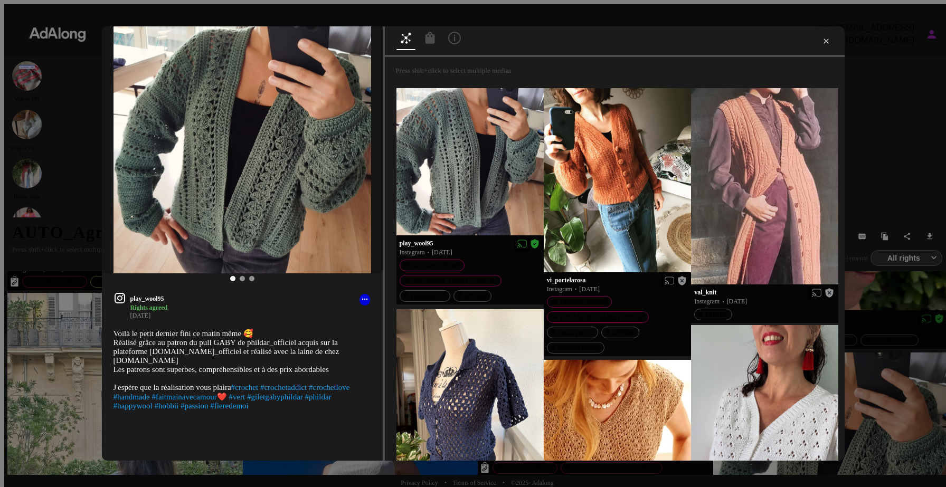
click at [822, 39] on icon at bounding box center [826, 41] width 8 height 8
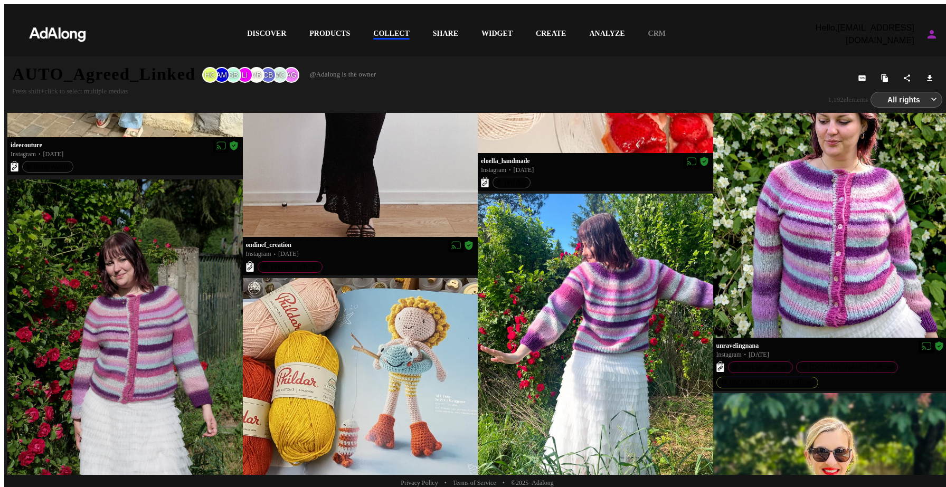
scroll to position [7185, 0]
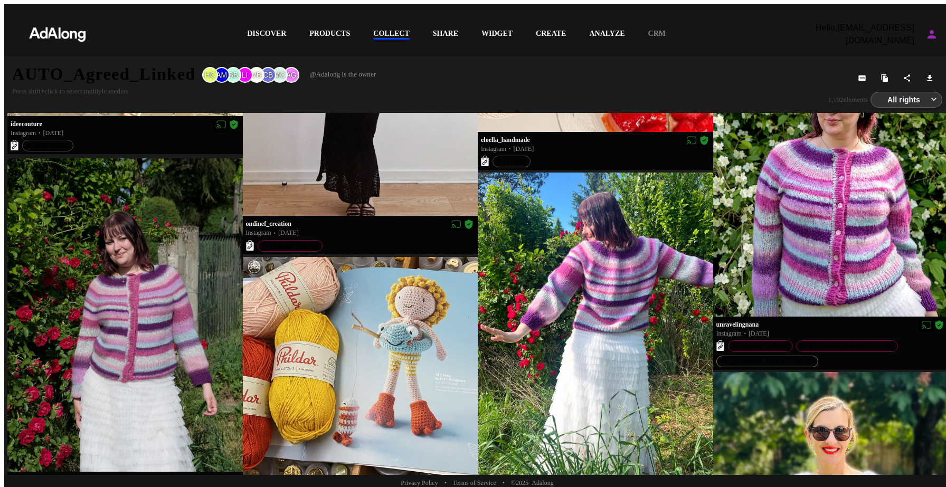
click at [146, 339] on div at bounding box center [124, 315] width 235 height 314
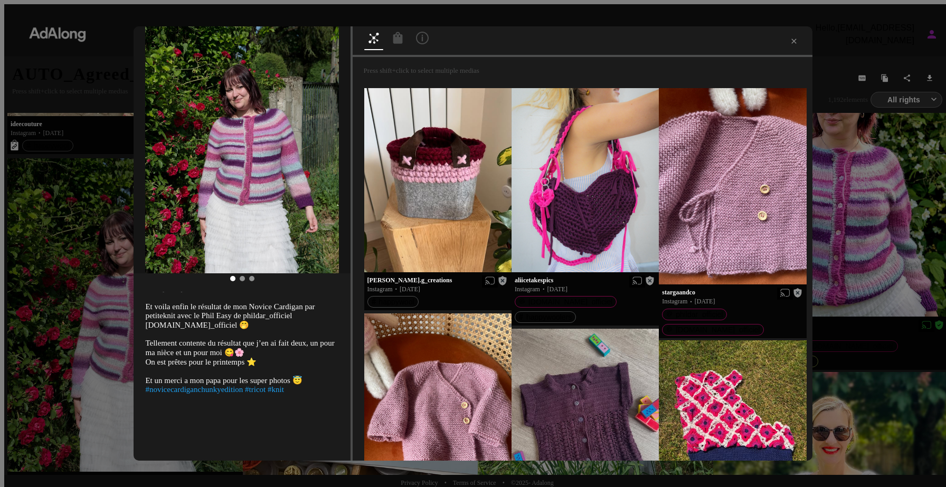
scroll to position [30, 0]
click at [393, 39] on icon at bounding box center [398, 38] width 10 height 12
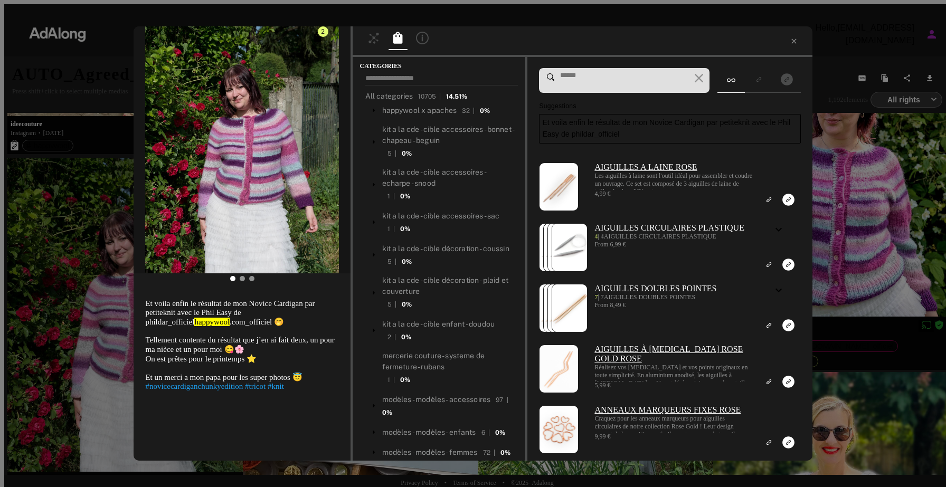
click at [318, 42] on icon "Click to see all exact linked products" at bounding box center [318, 37] width 8 height 10
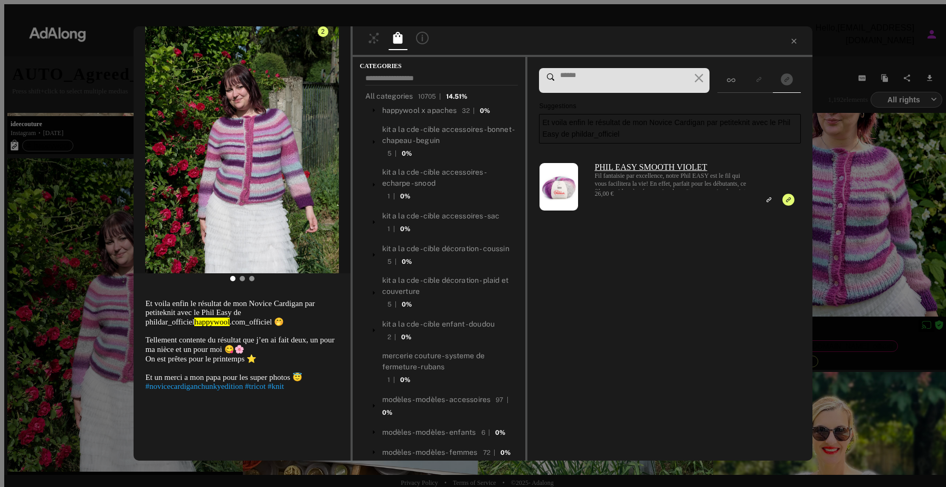
click at [780, 46] on div at bounding box center [583, 41] width 460 height 31
click at [790, 44] on icon at bounding box center [794, 41] width 8 height 8
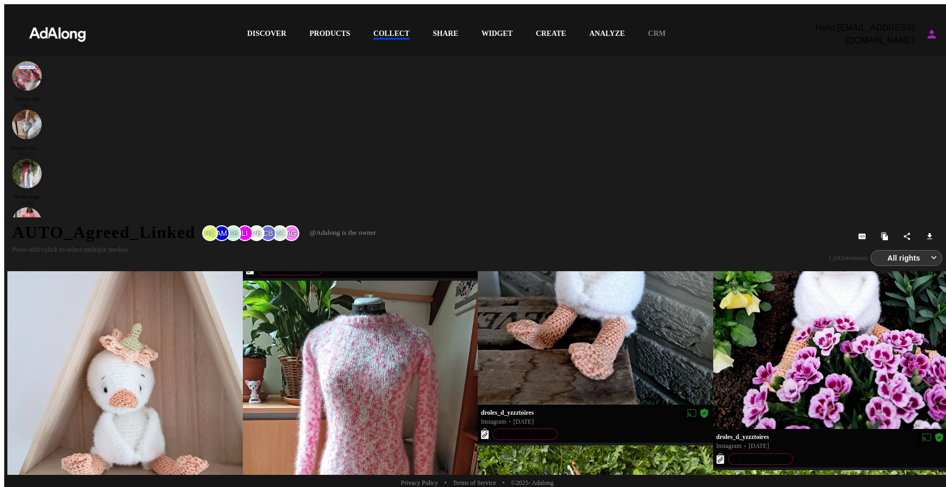
scroll to position [14124, 0]
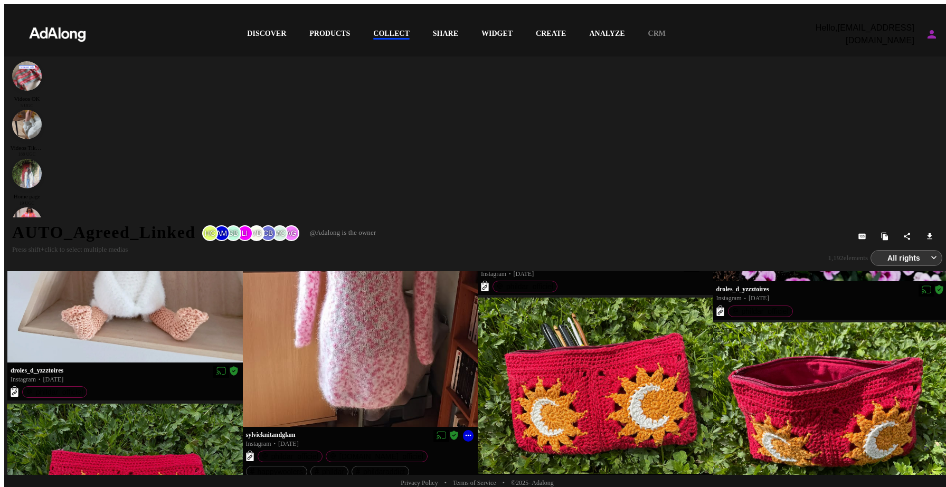
click at [381, 229] on div at bounding box center [360, 280] width 235 height 294
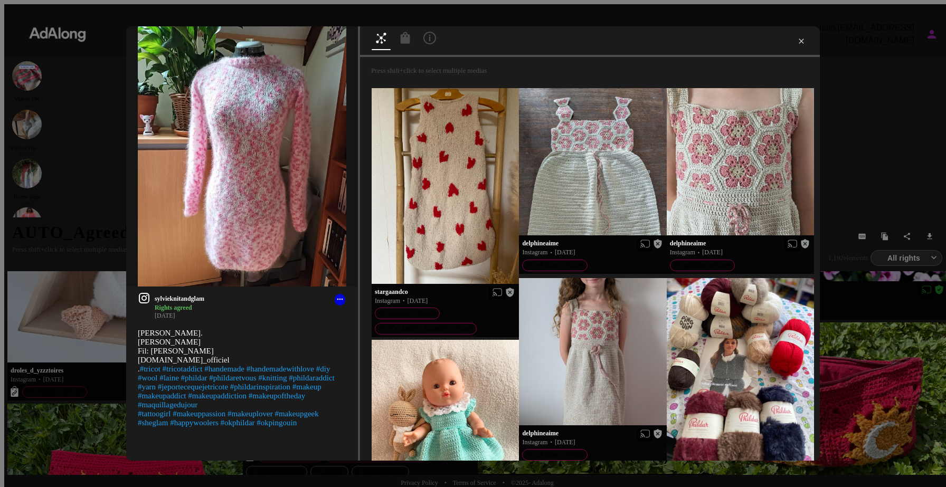
click at [797, 41] on icon at bounding box center [801, 41] width 8 height 8
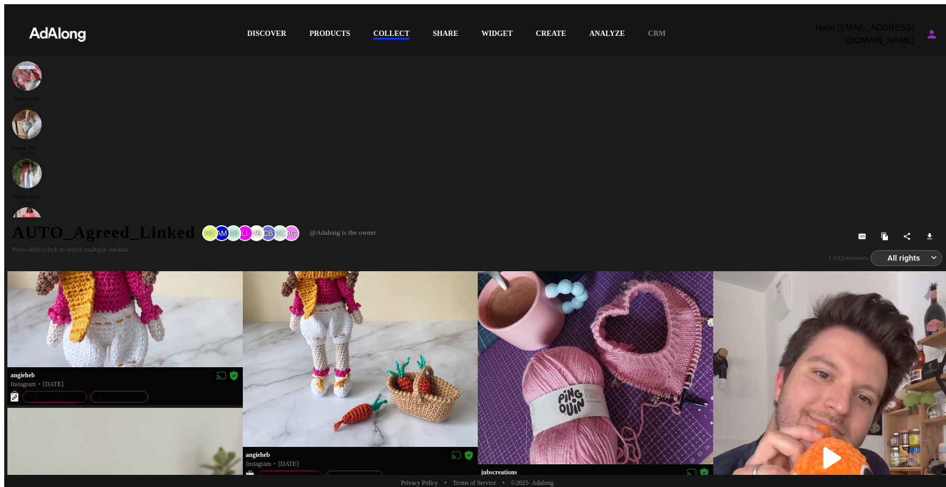
scroll to position [16209, 0]
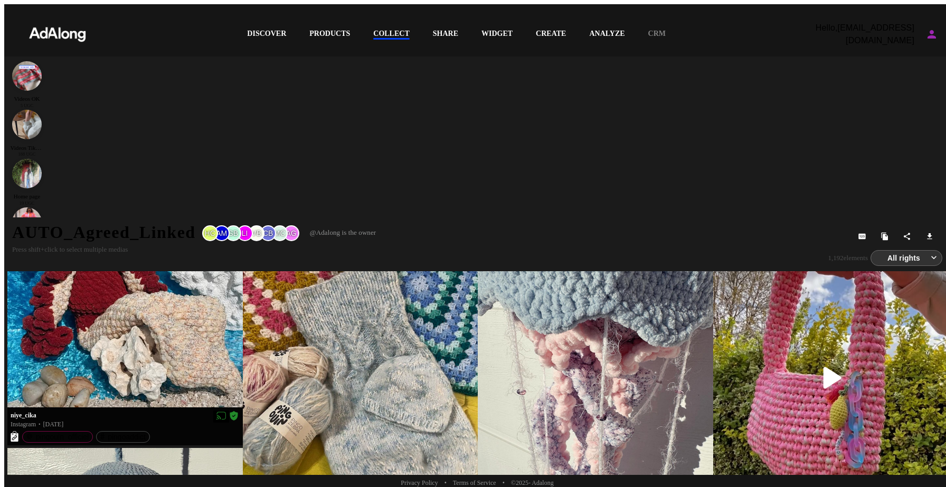
click at [394, 34] on div "COLLECT" at bounding box center [391, 35] width 36 height 10
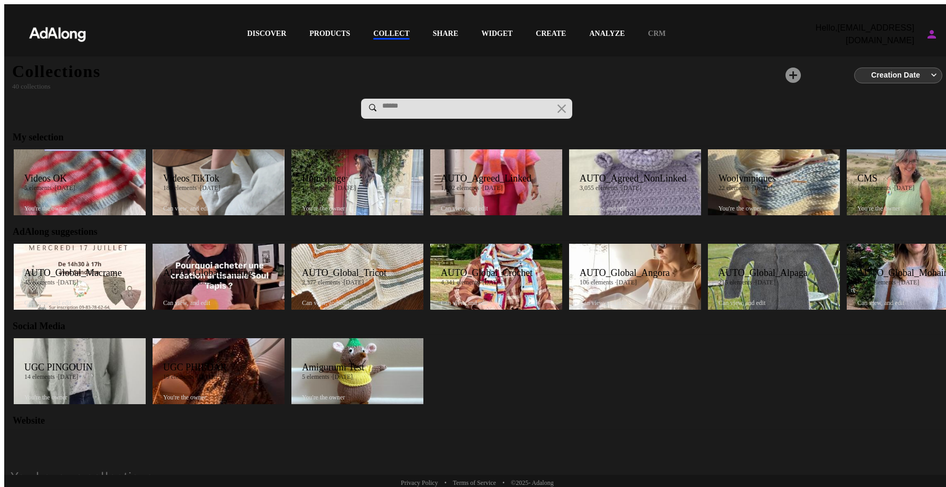
click at [466, 178] on div "AUTO_Agreed_Linked" at bounding box center [501, 178] width 121 height 11
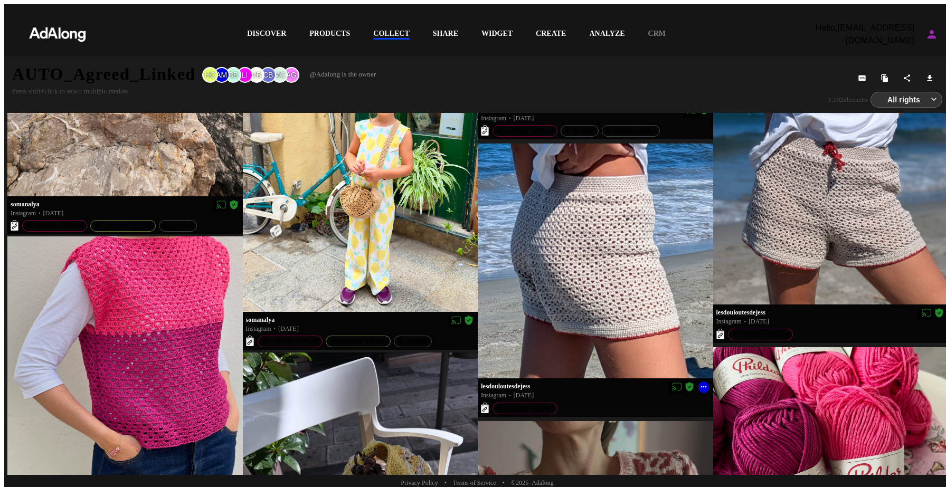
scroll to position [1528, 0]
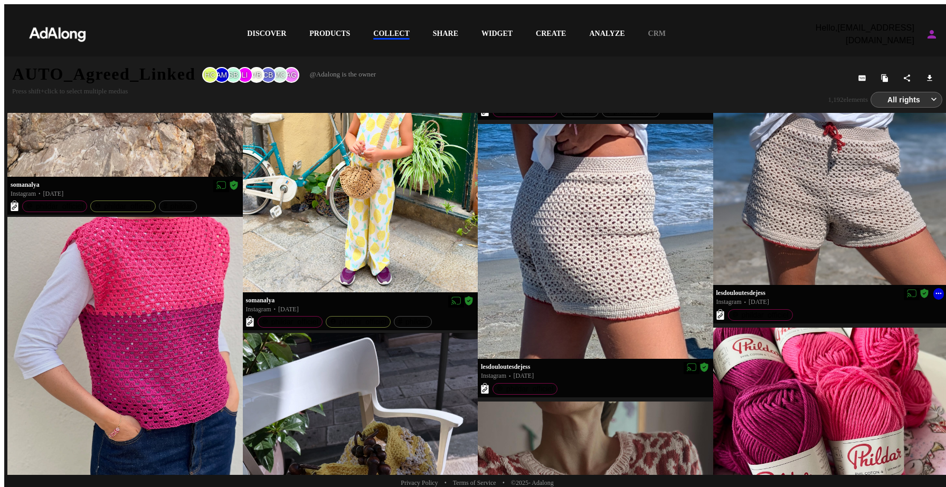
click at [782, 217] on div at bounding box center [830, 167] width 235 height 235
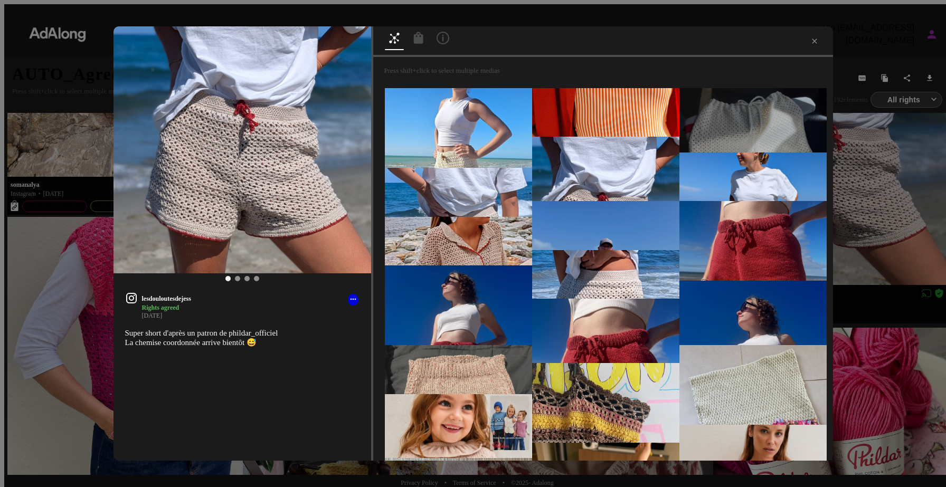
click at [417, 43] on icon at bounding box center [418, 38] width 10 height 12
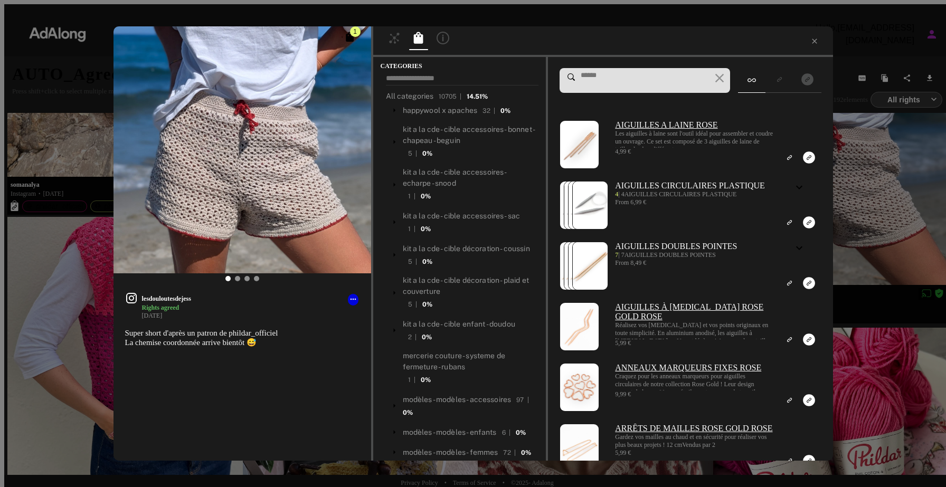
click at [620, 80] on input at bounding box center [645, 75] width 131 height 8
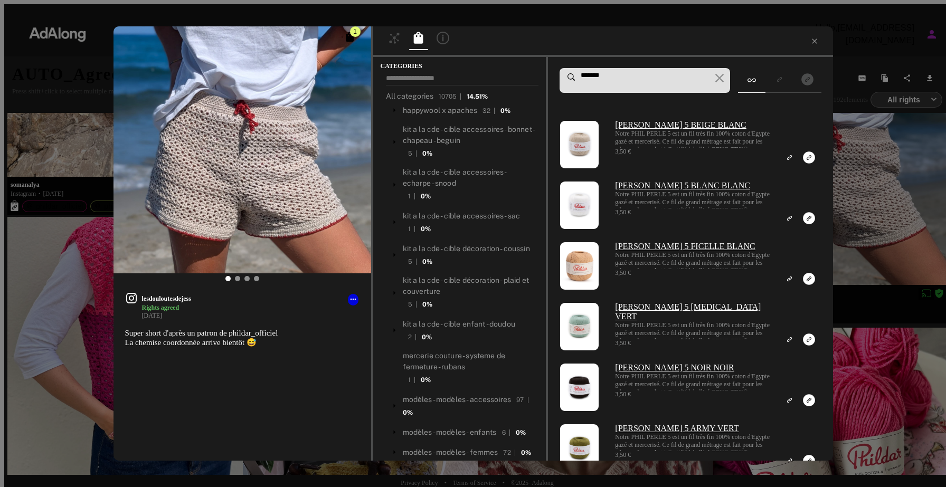
type input "*******"
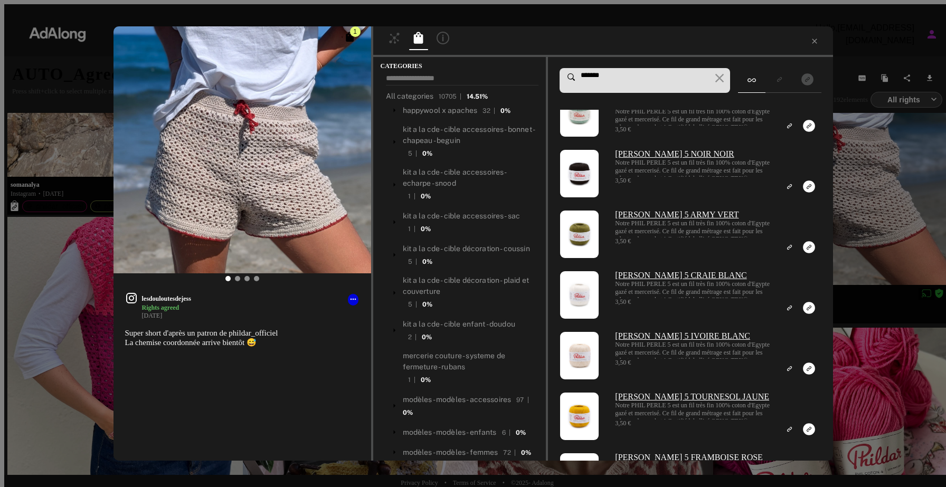
scroll to position [224, 0]
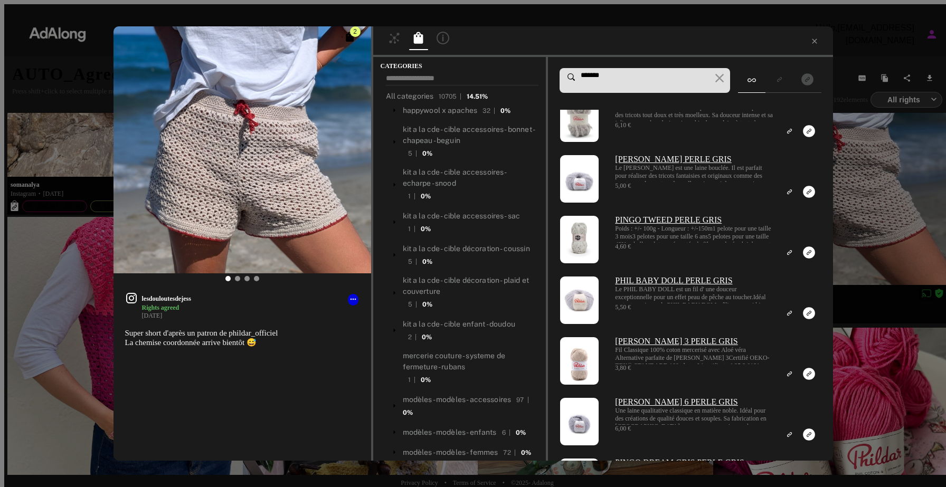
scroll to position [1284, 0]
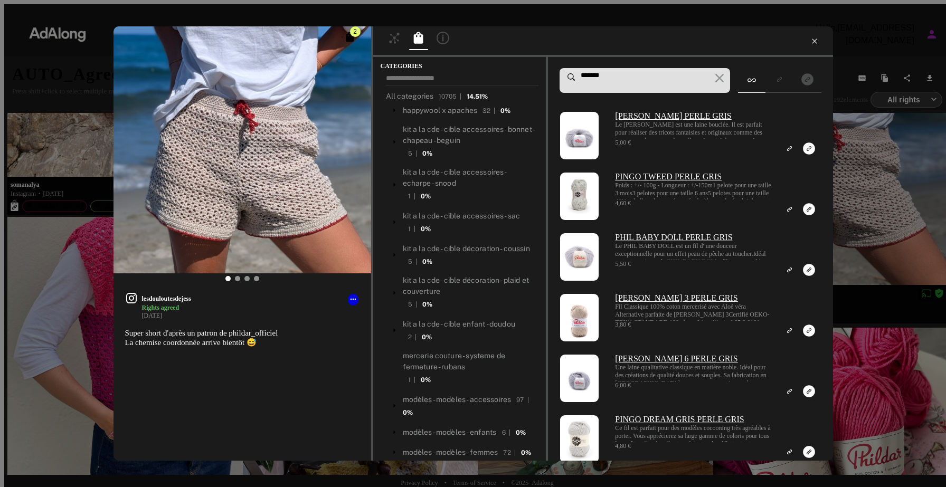
click at [817, 43] on icon at bounding box center [814, 41] width 8 height 8
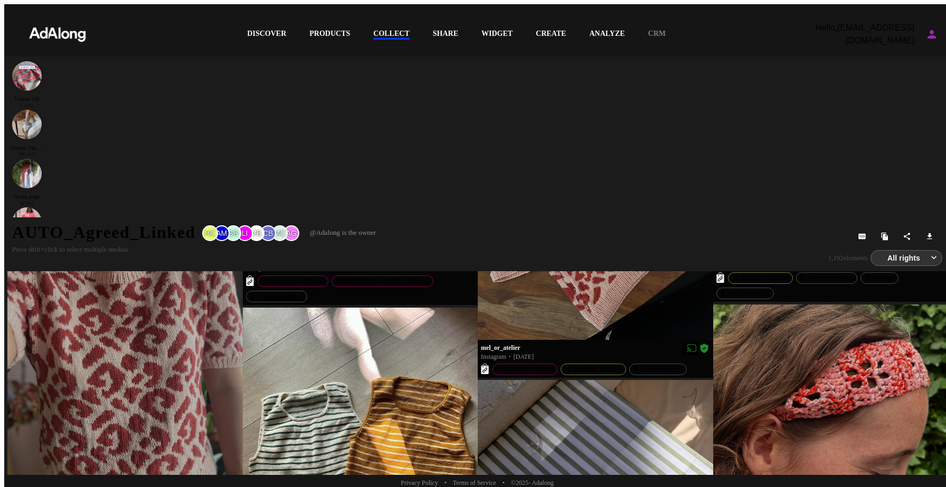
scroll to position [2013, 0]
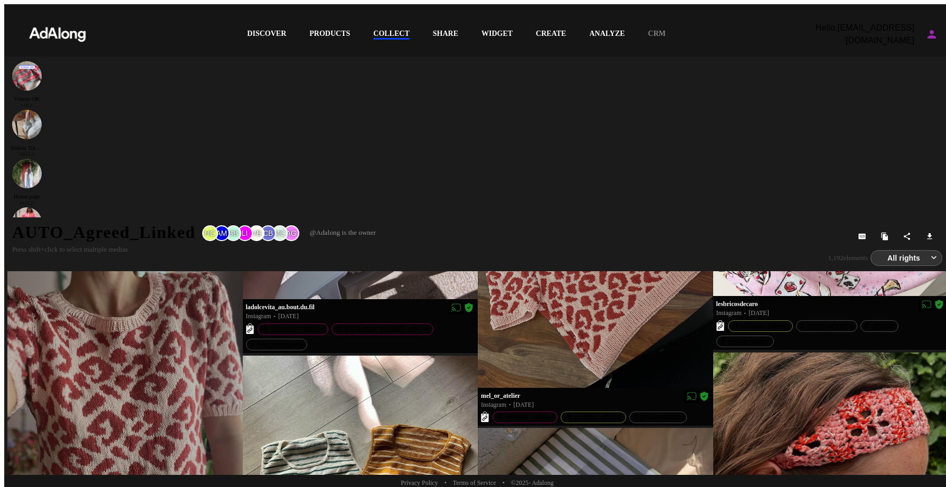
click at [191, 291] on div at bounding box center [124, 399] width 235 height 314
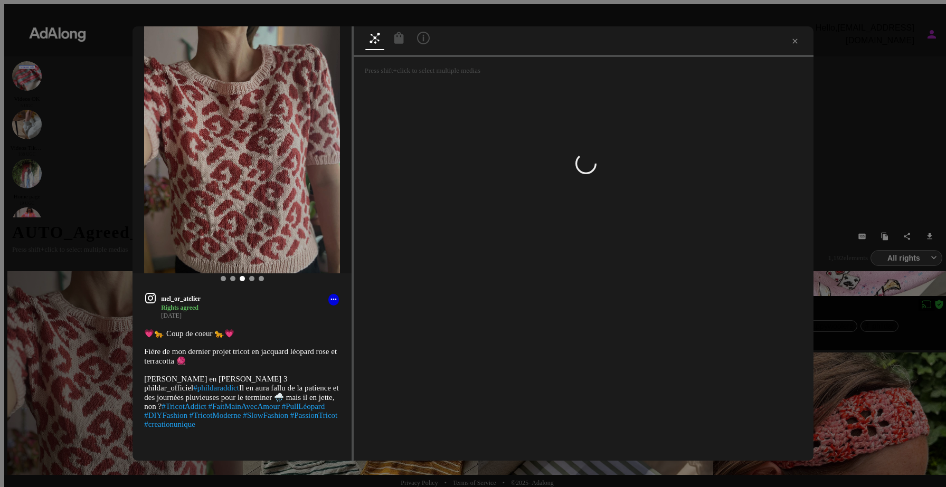
click at [394, 38] on icon at bounding box center [399, 38] width 10 height 12
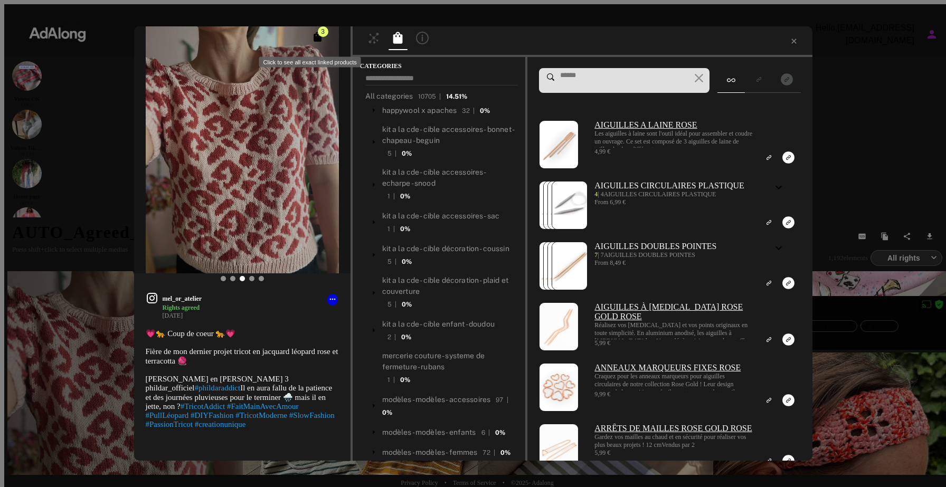
click at [317, 42] on icon "Click to see all exact linked products" at bounding box center [318, 37] width 8 height 10
